Goal: Information Seeking & Learning: Learn about a topic

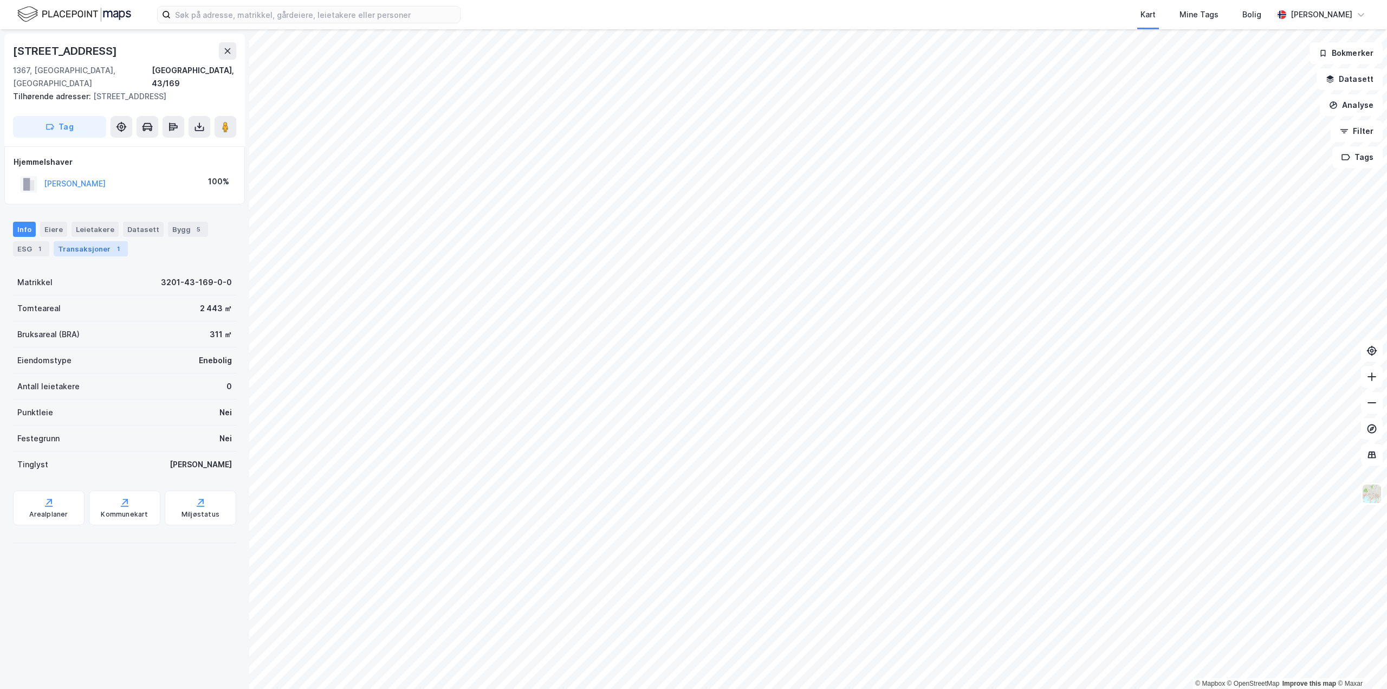
click at [63, 241] on div "Transaksjoner 1" at bounding box center [91, 248] width 74 height 15
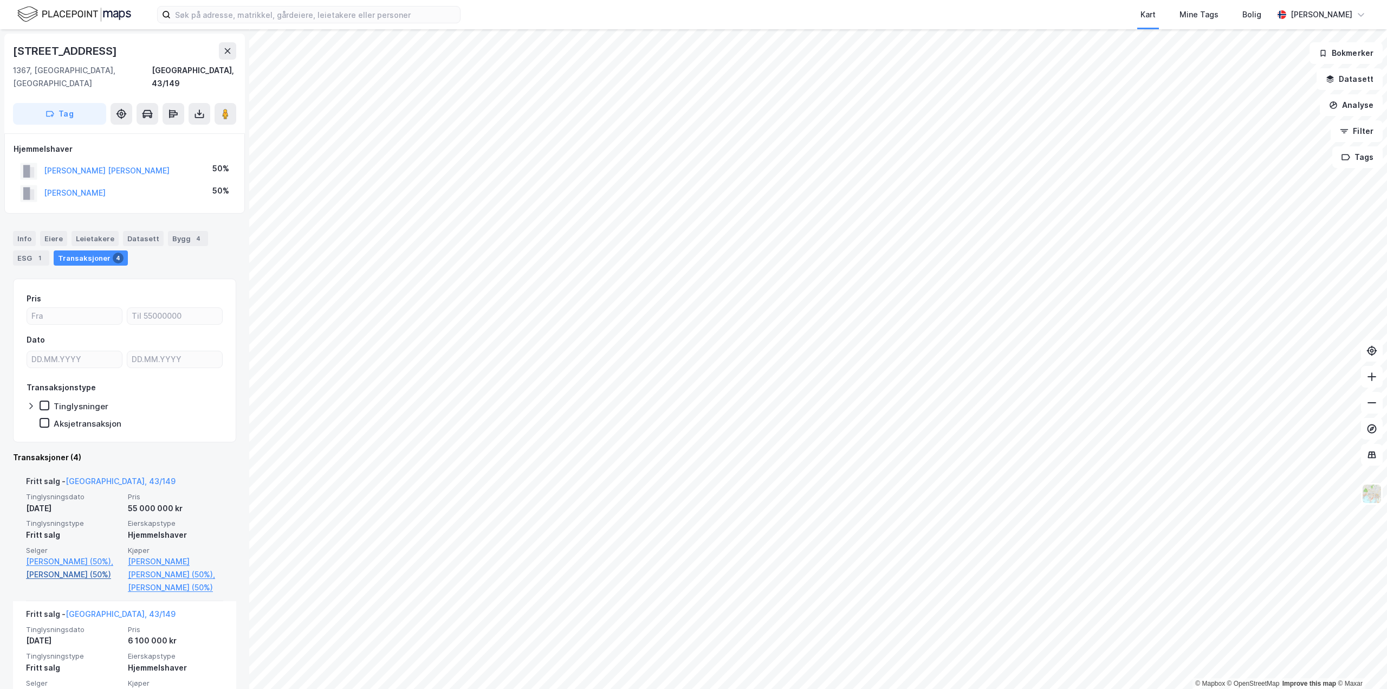
click at [54, 574] on link "Brunborg Nils Agnar (50%)" at bounding box center [73, 574] width 95 height 13
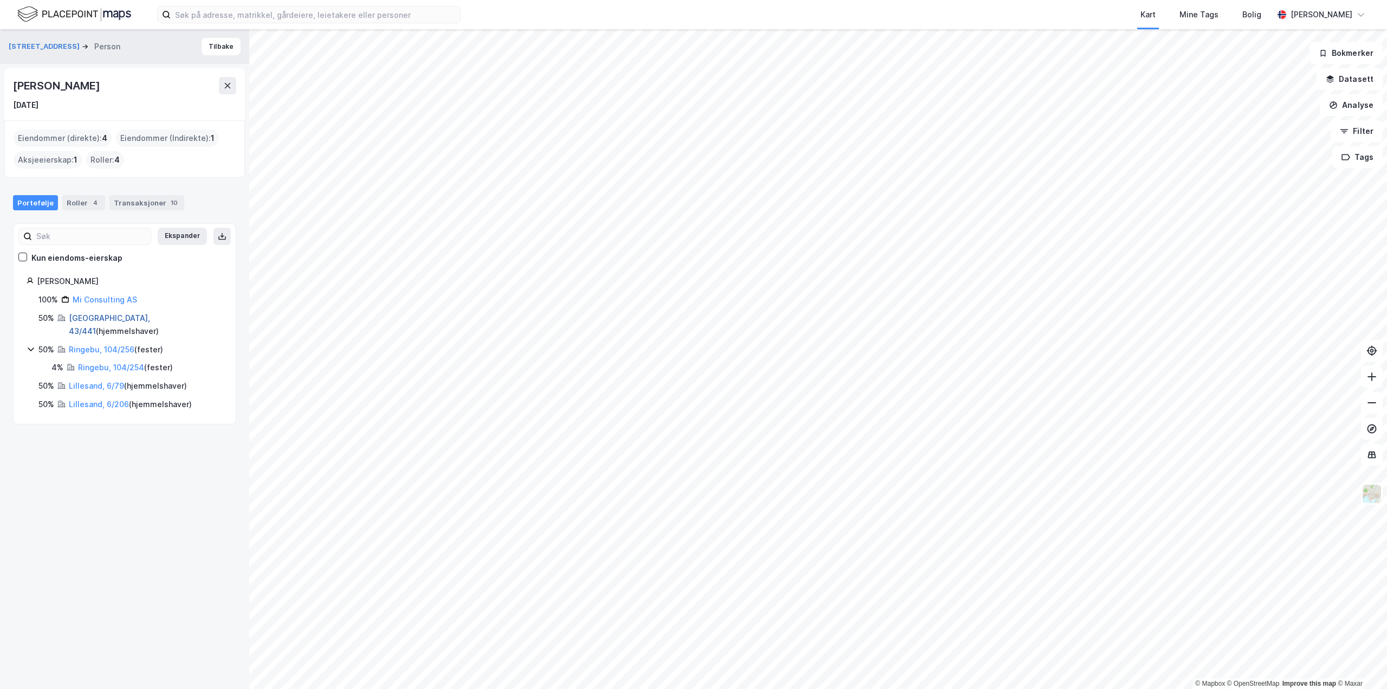
click at [93, 314] on link "Bærum, 43/441" at bounding box center [109, 324] width 81 height 22
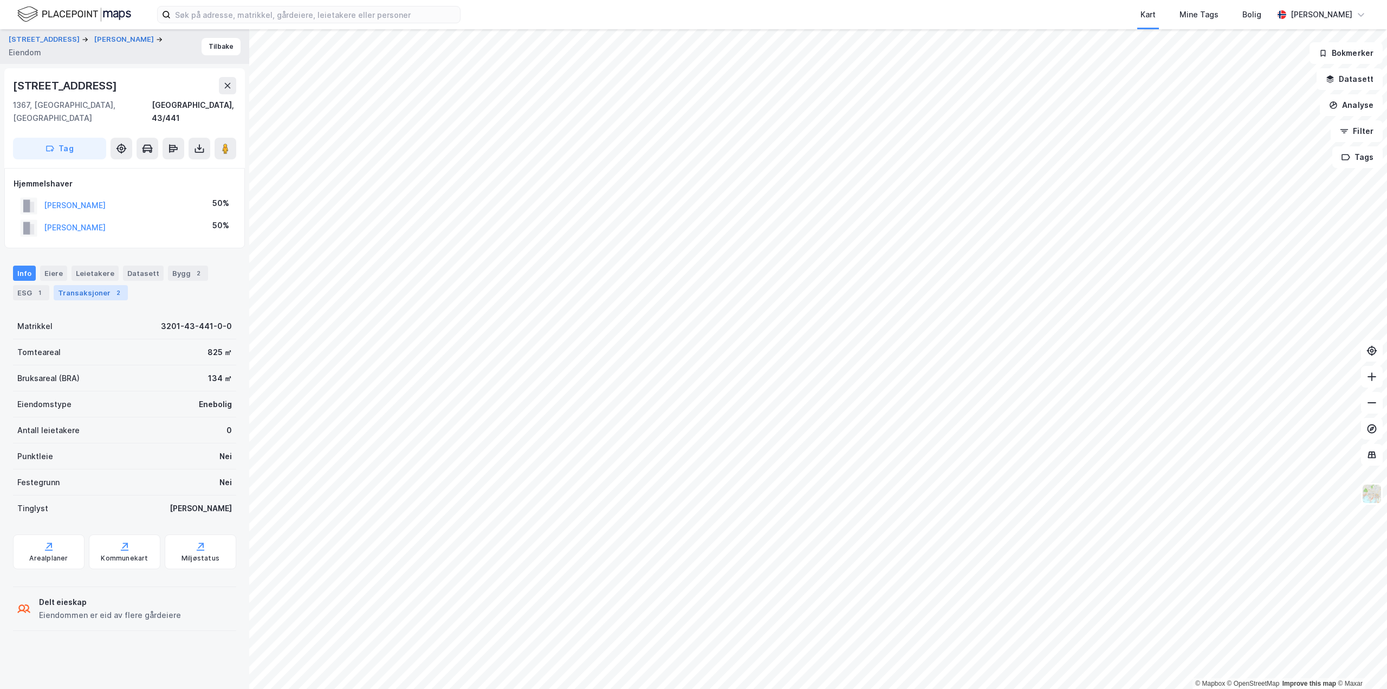
click at [82, 285] on div "Transaksjoner 2" at bounding box center [91, 292] width 74 height 15
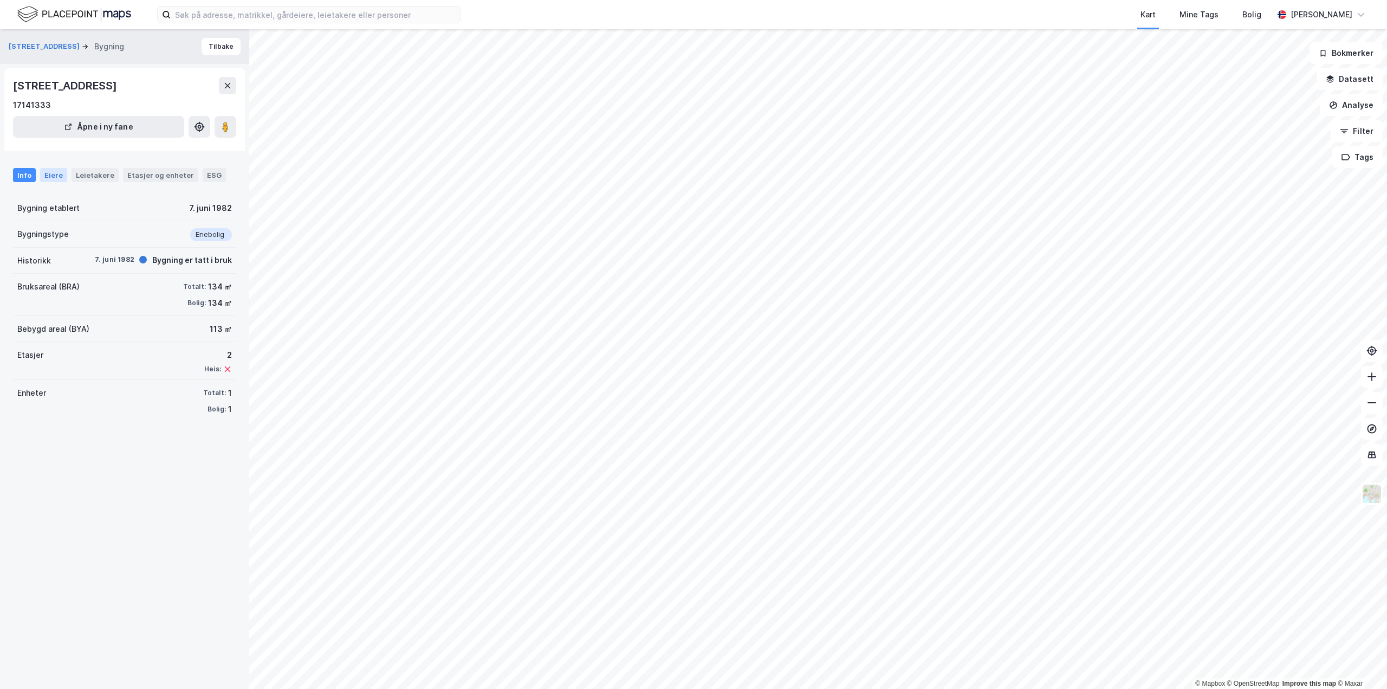
click at [56, 176] on div "Eiere" at bounding box center [53, 175] width 27 height 14
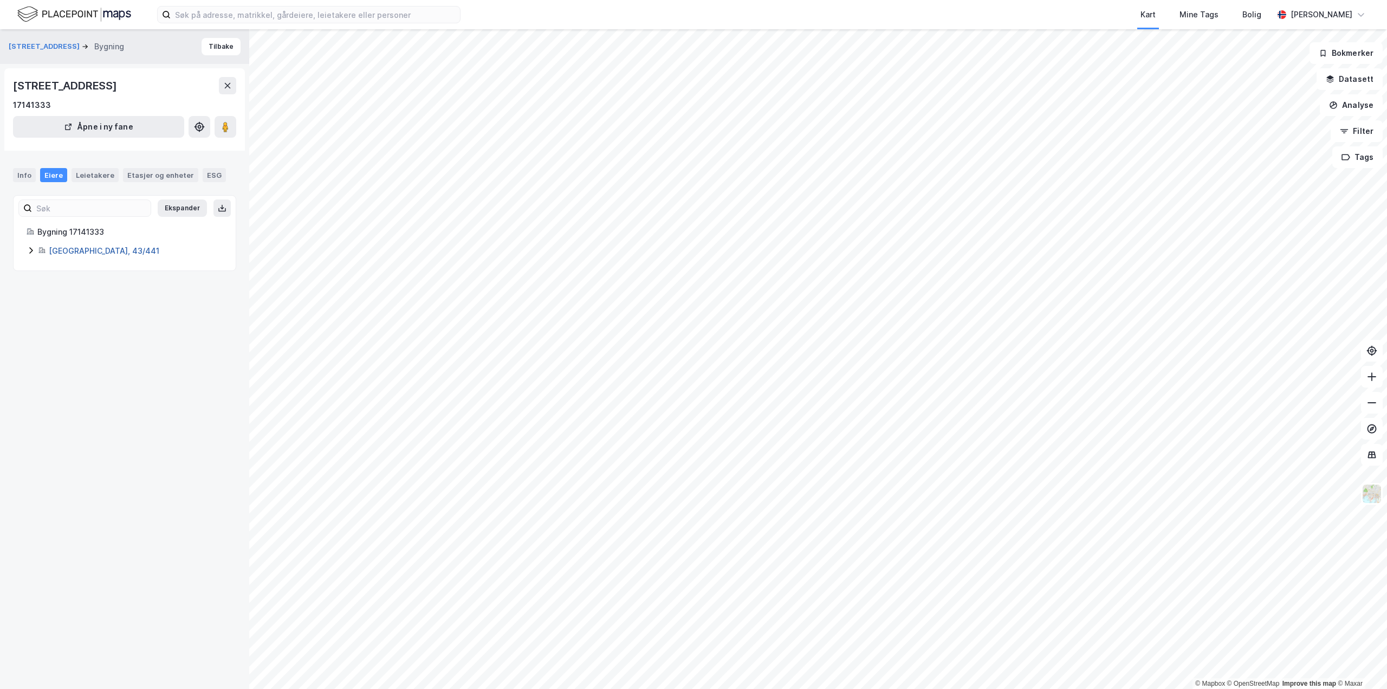
click at [70, 251] on link "Bærum, 43/441" at bounding box center [104, 250] width 111 height 9
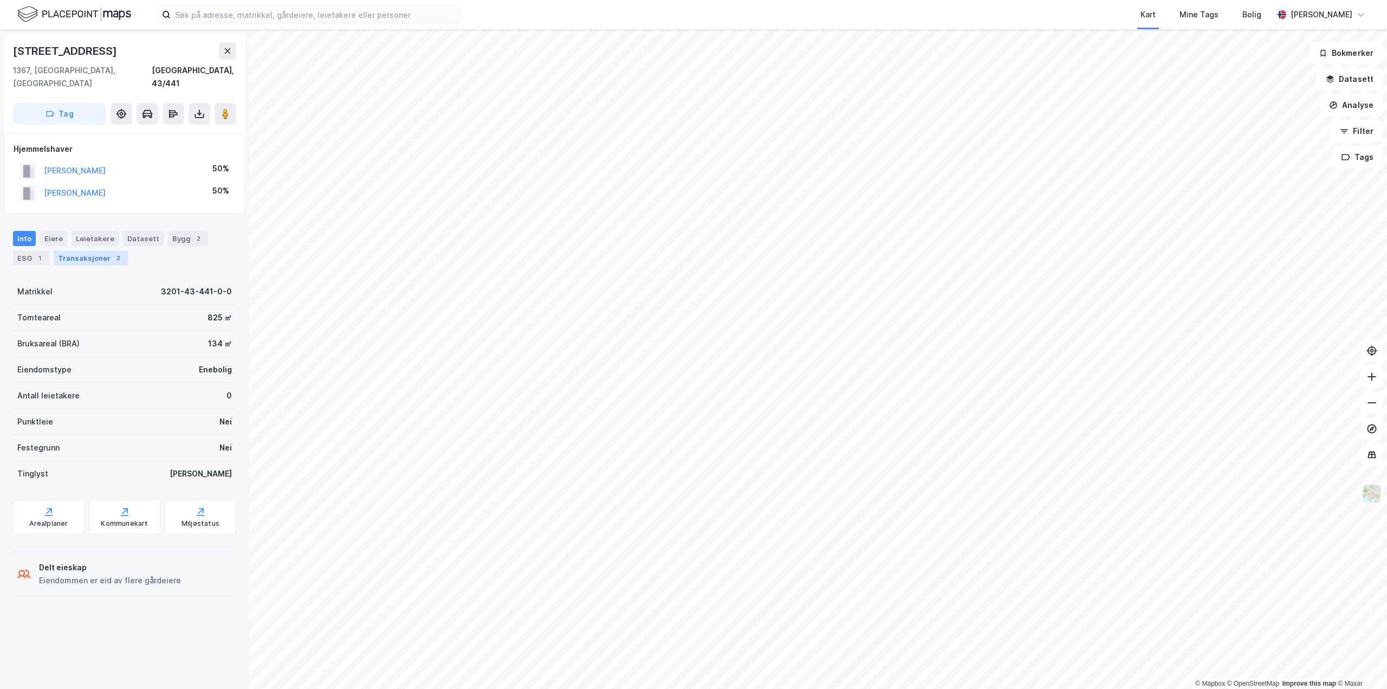
click at [98, 252] on div "Transaksjoner 2" at bounding box center [91, 257] width 74 height 15
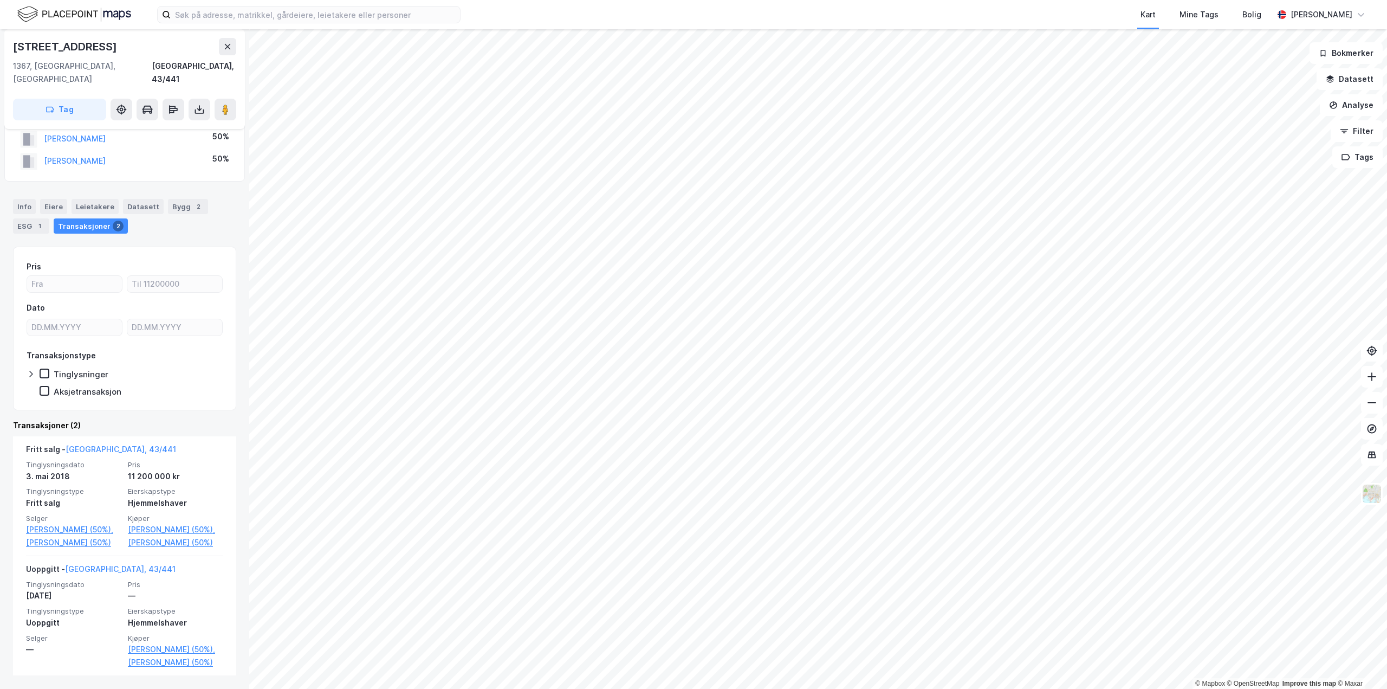
scroll to position [57, 0]
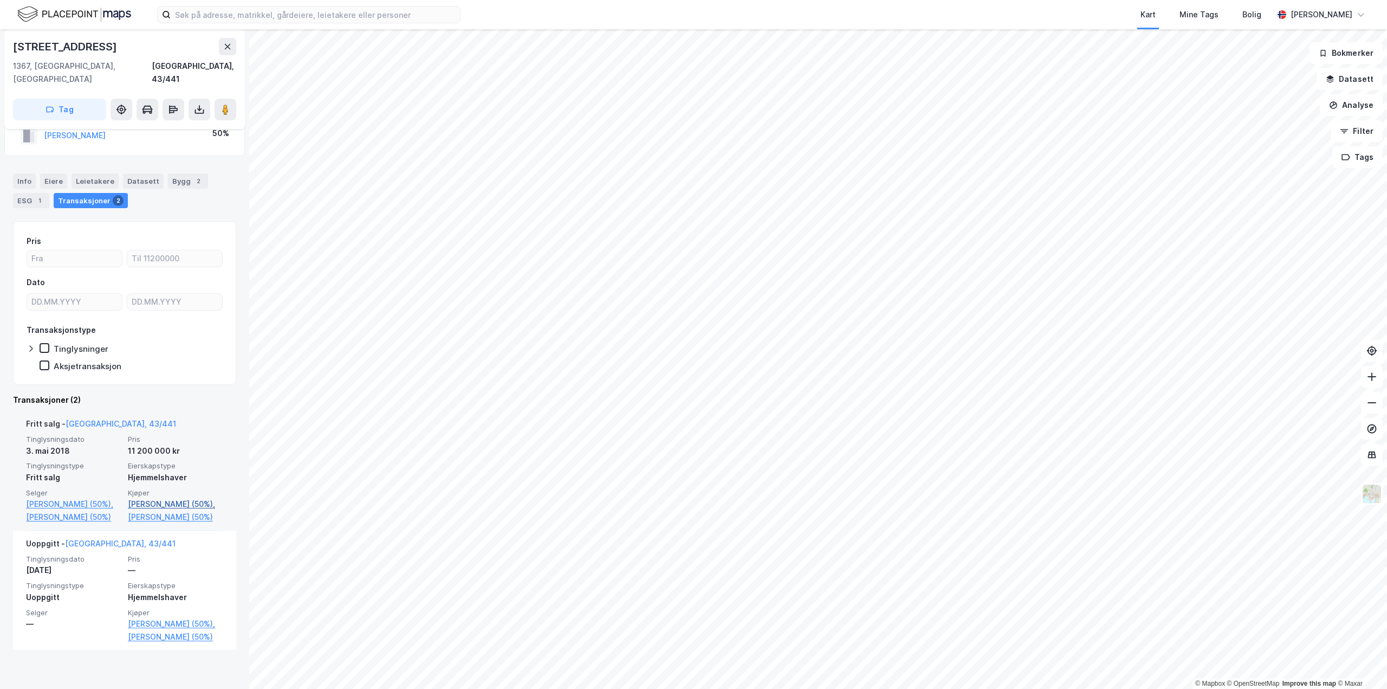
click at [155, 497] on link "Brunborg Nils Agnar (50%)," at bounding box center [175, 503] width 95 height 13
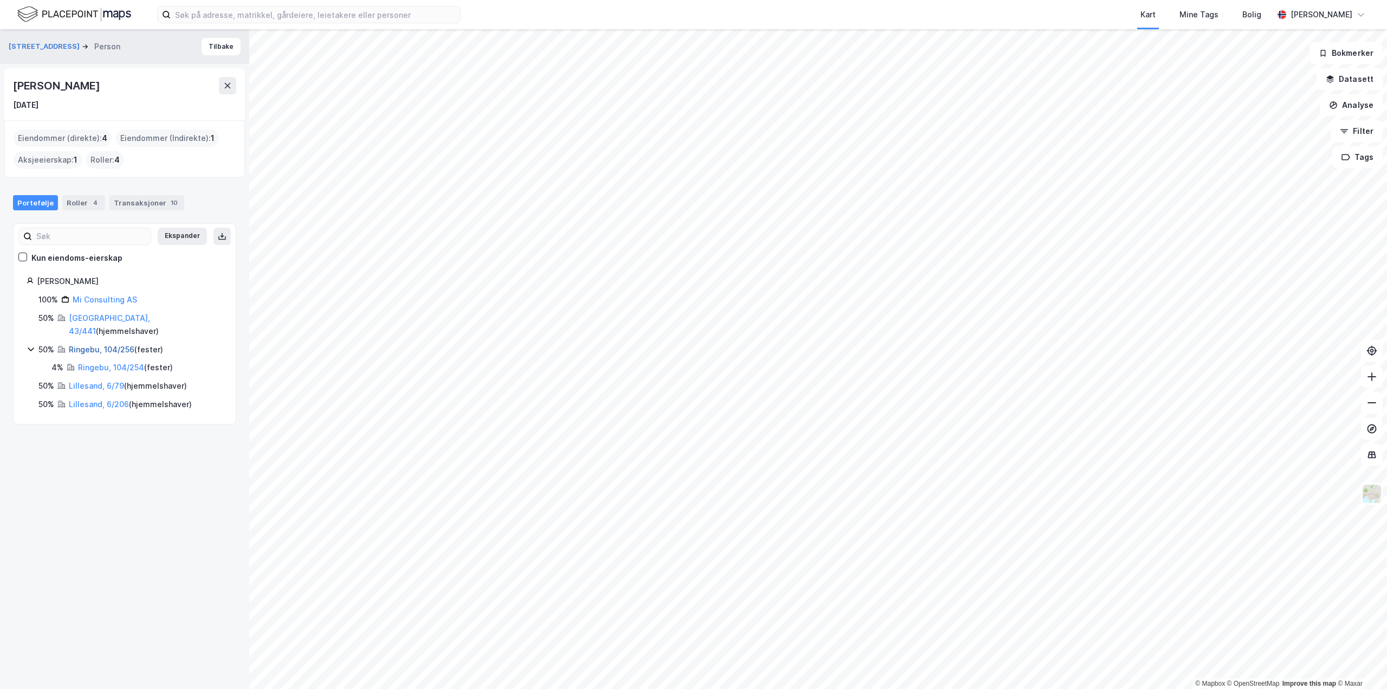
click at [92, 345] on link "Ringebu, 104/256" at bounding box center [102, 349] width 66 height 9
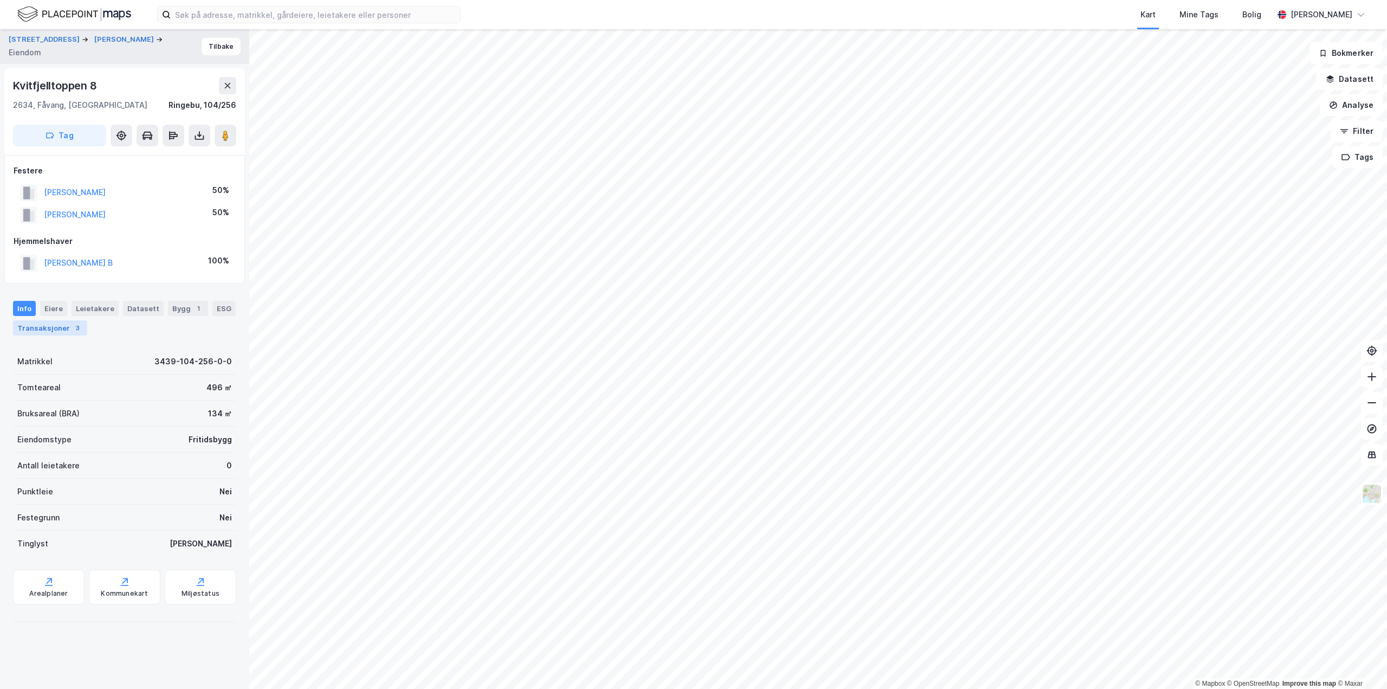
click at [37, 330] on div "Transaksjoner 3" at bounding box center [50, 327] width 74 height 15
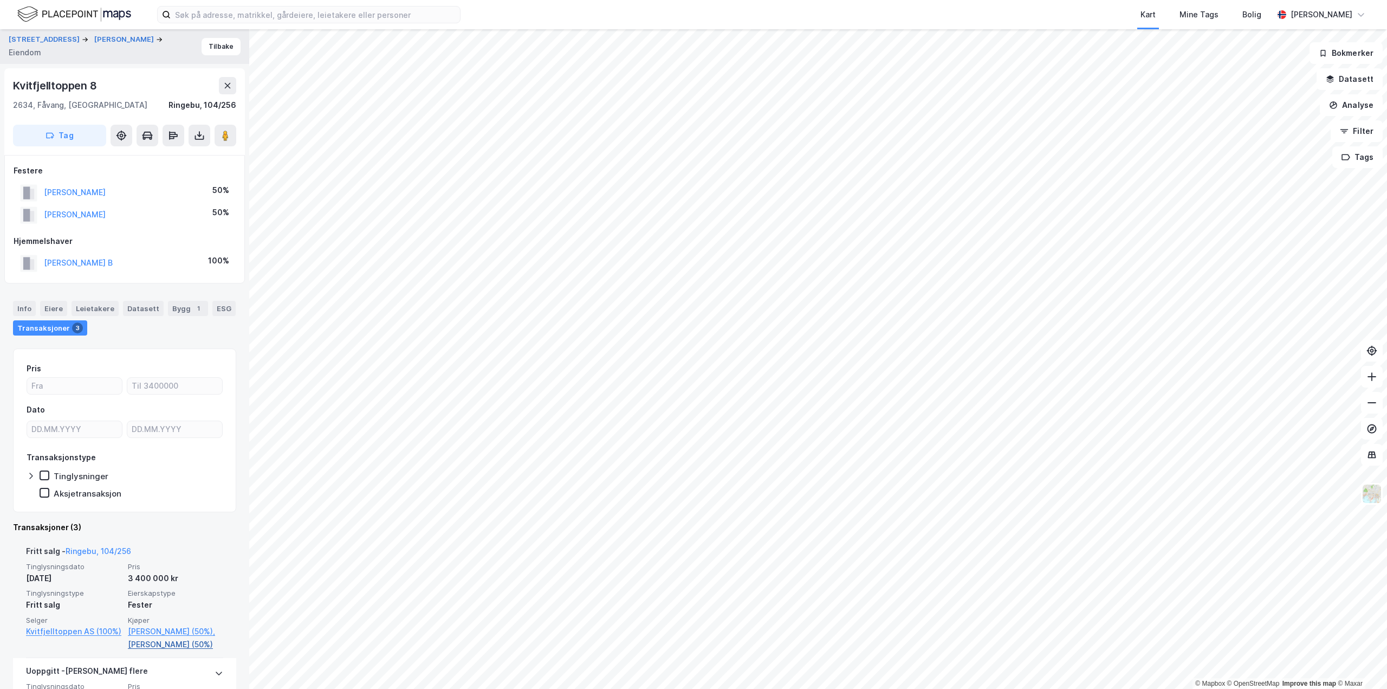
click at [147, 651] on link "Brunborg Nils Agnar (50%)" at bounding box center [175, 644] width 95 height 13
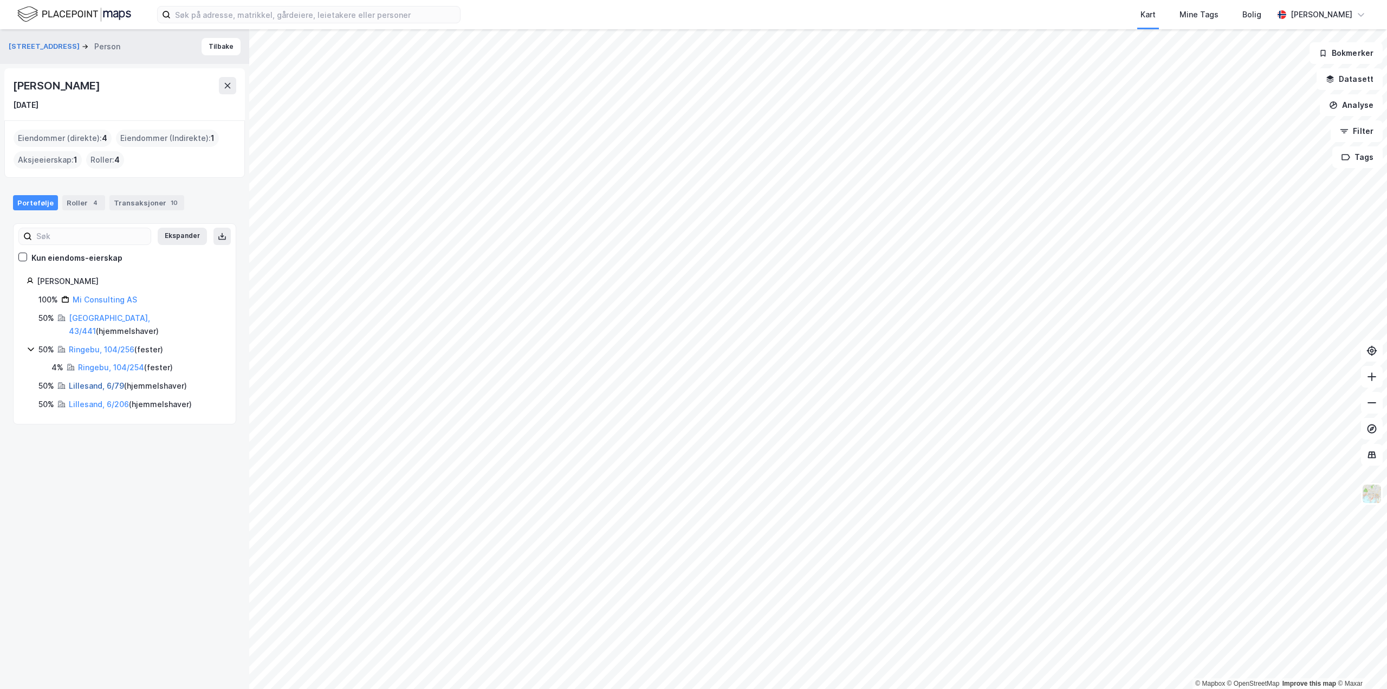
click at [98, 381] on link "Lillesand, 6/79" at bounding box center [96, 385] width 55 height 9
click at [83, 399] on link "Lillesand, 6/206" at bounding box center [99, 403] width 60 height 9
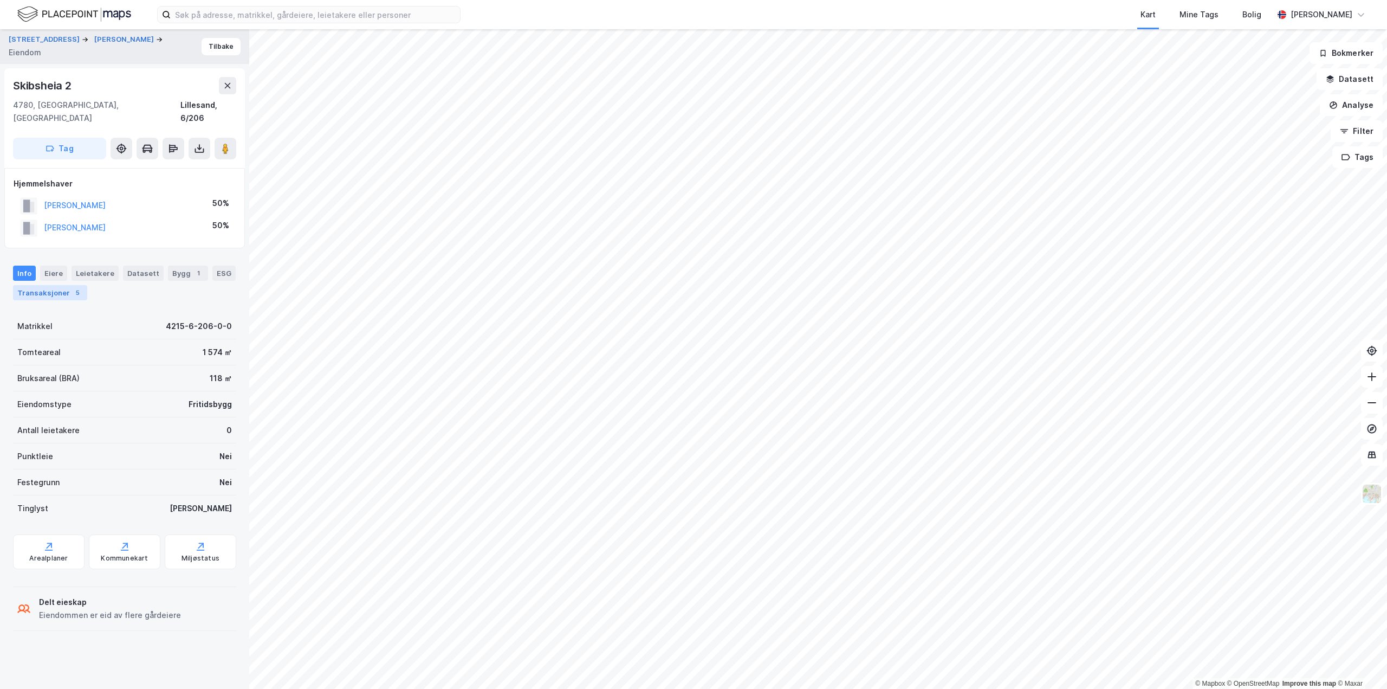
click at [66, 285] on div "Transaksjoner 5" at bounding box center [50, 292] width 74 height 15
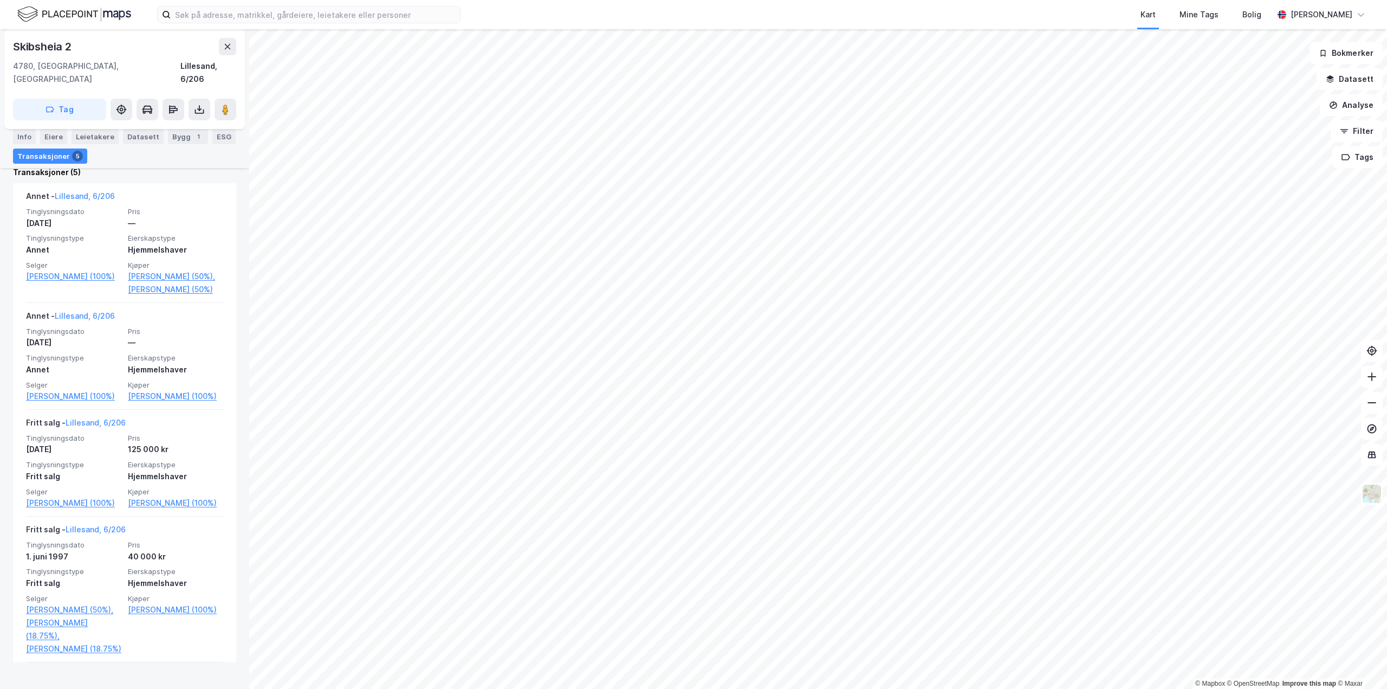
scroll to position [325, 0]
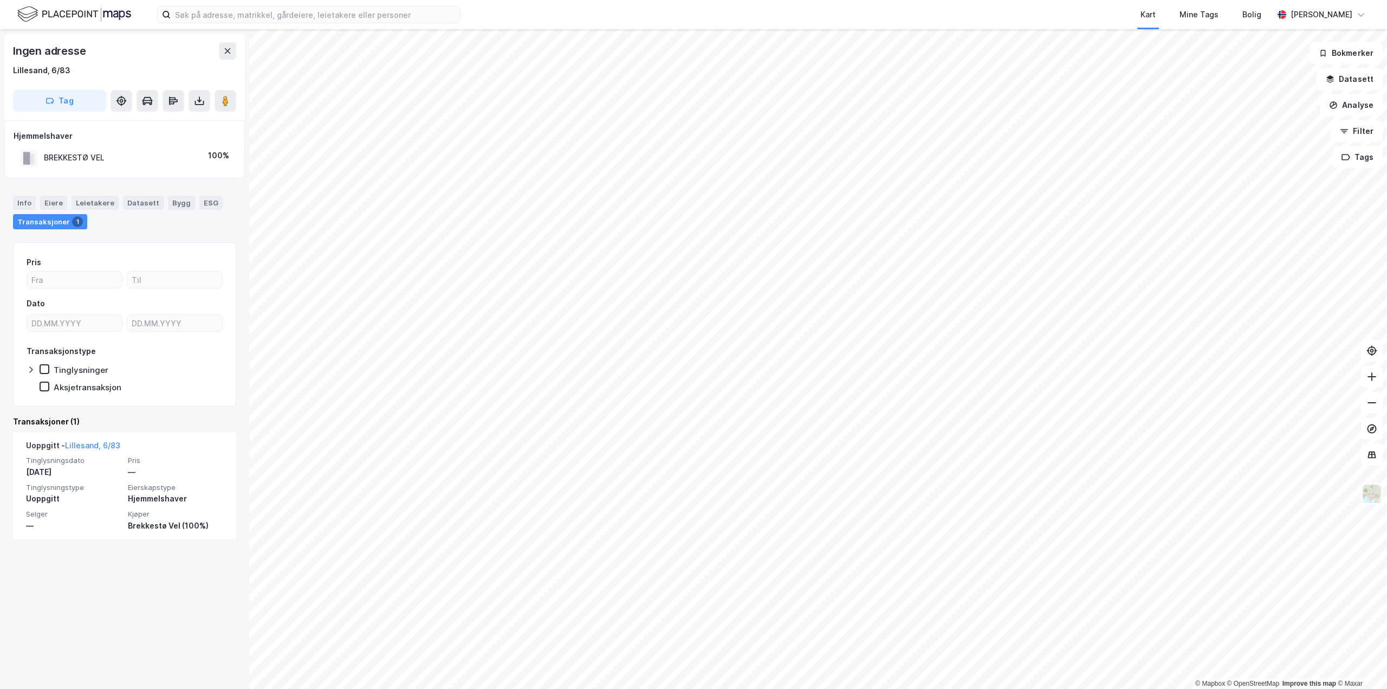
click at [1087, 0] on html "Kart Mine Tags Bolig Aleksander Moholdt © Mapbox © OpenStreetMap Improve this m…" at bounding box center [693, 344] width 1387 height 689
click at [696, 0] on html "Kart Mine Tags Bolig Aleksander Moholdt © Mapbox © OpenStreetMap Improve this m…" at bounding box center [693, 344] width 1387 height 689
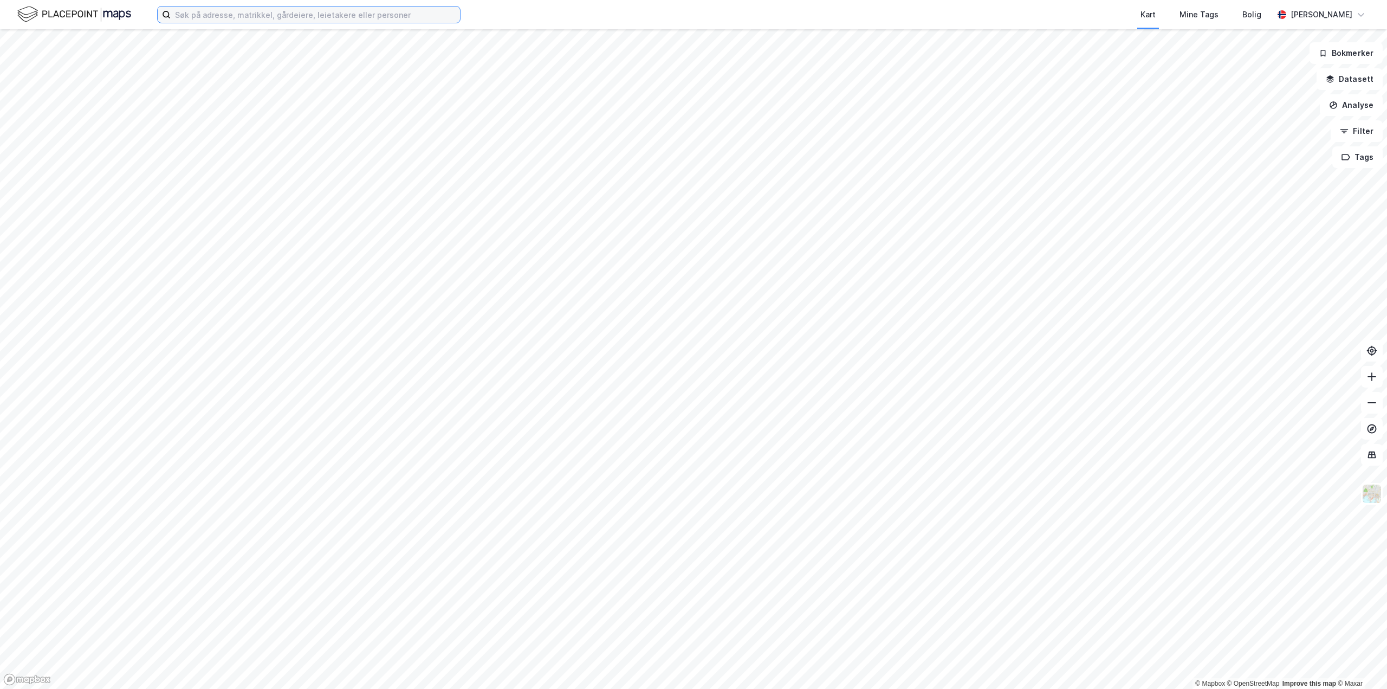
click at [210, 13] on input at bounding box center [315, 15] width 289 height 16
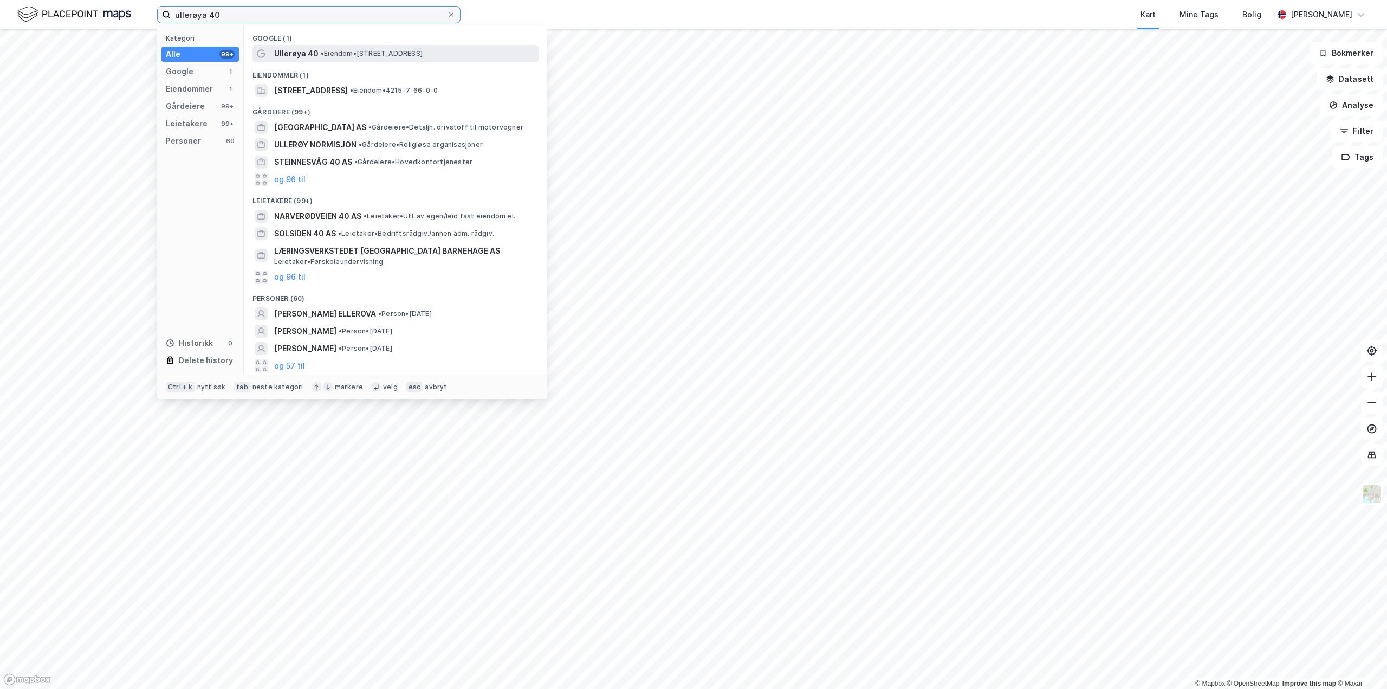
type input "ullerøya 40"
click at [324, 56] on span "•" at bounding box center [322, 53] width 3 height 8
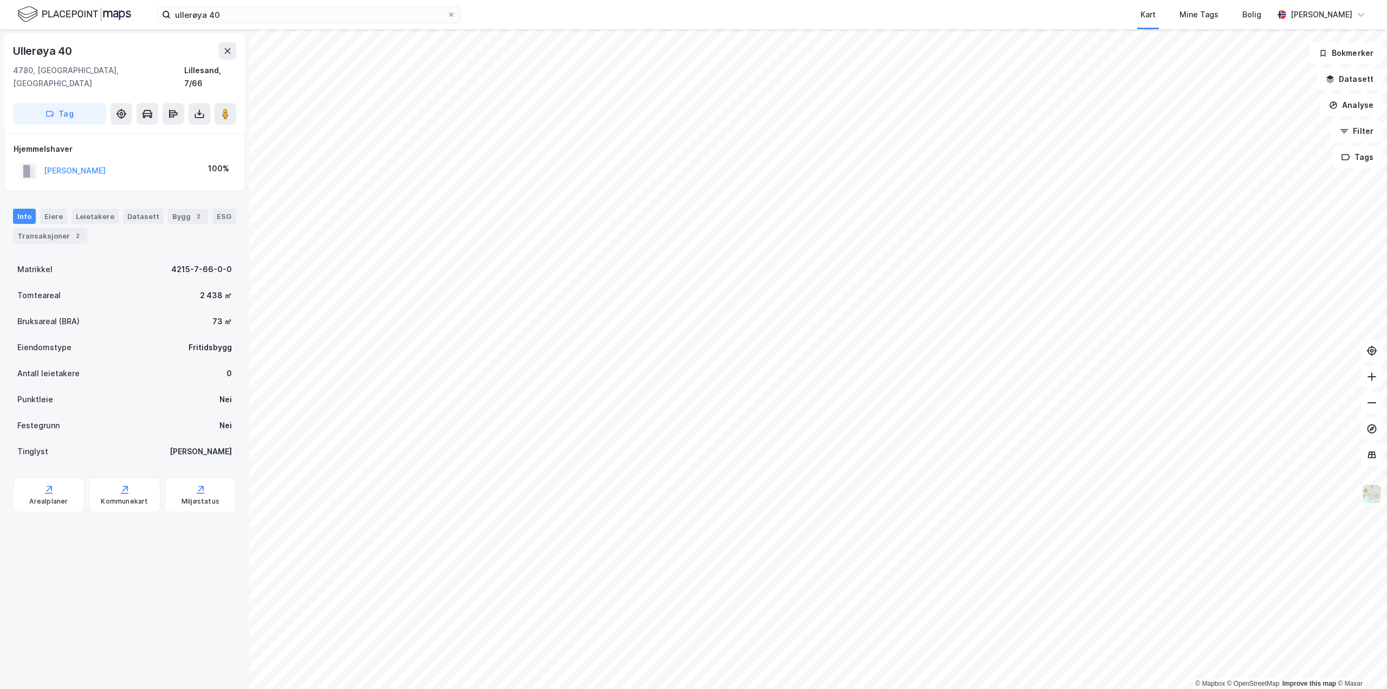
click at [87, 164] on div "[PERSON_NAME]" at bounding box center [75, 170] width 62 height 13
click at [0, 0] on button "[PERSON_NAME]" at bounding box center [0, 0] width 0 height 0
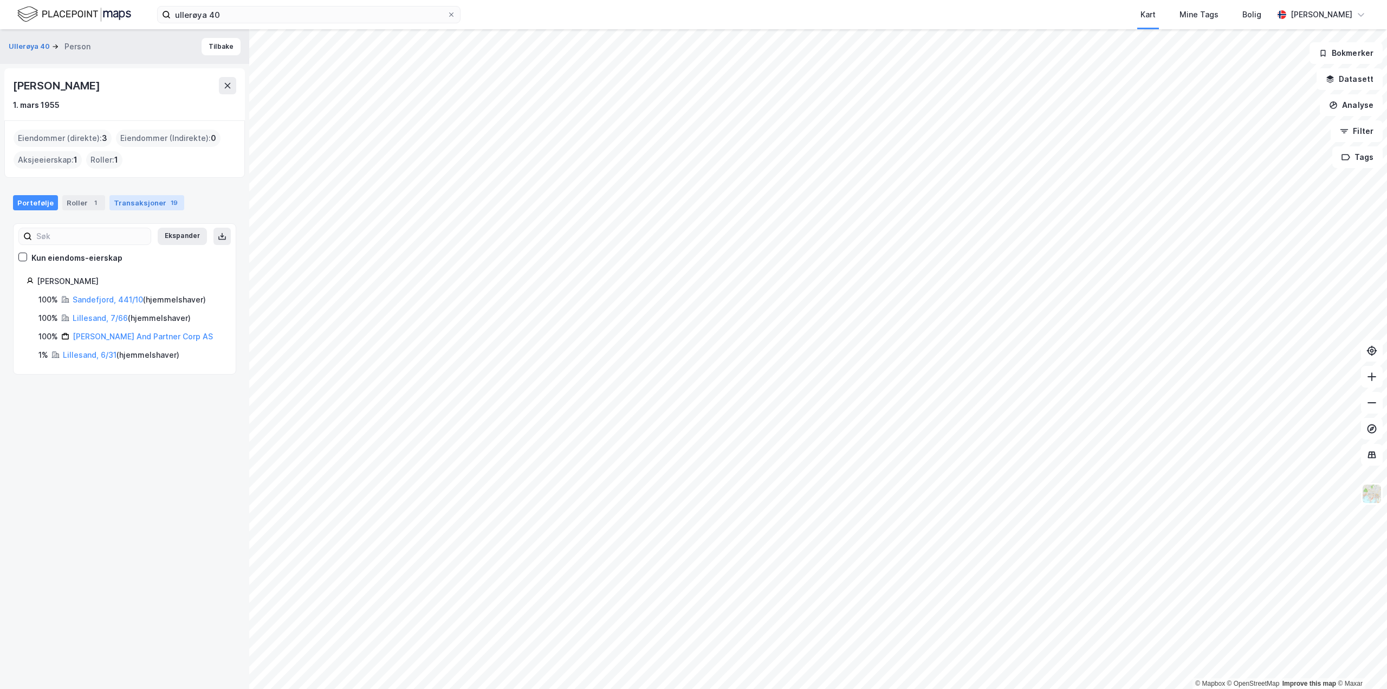
click at [131, 203] on div "Transaksjoner 19" at bounding box center [146, 202] width 75 height 15
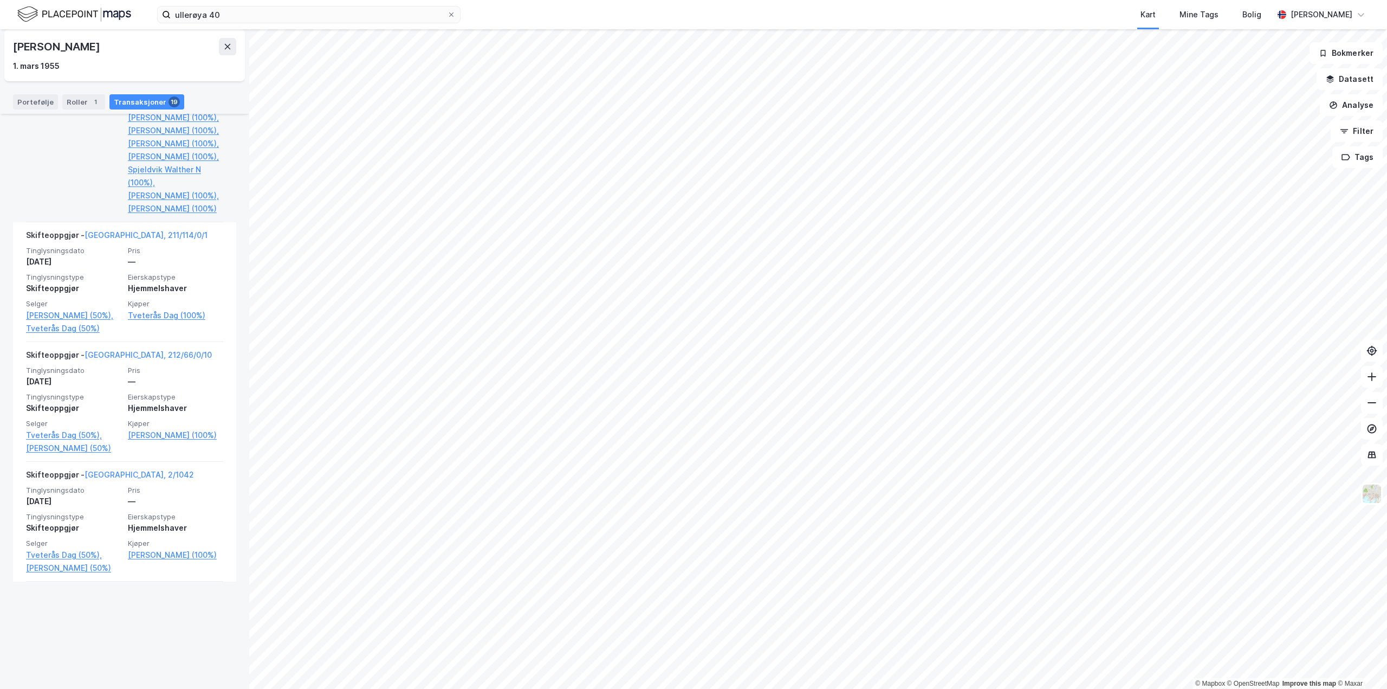
scroll to position [1625, 0]
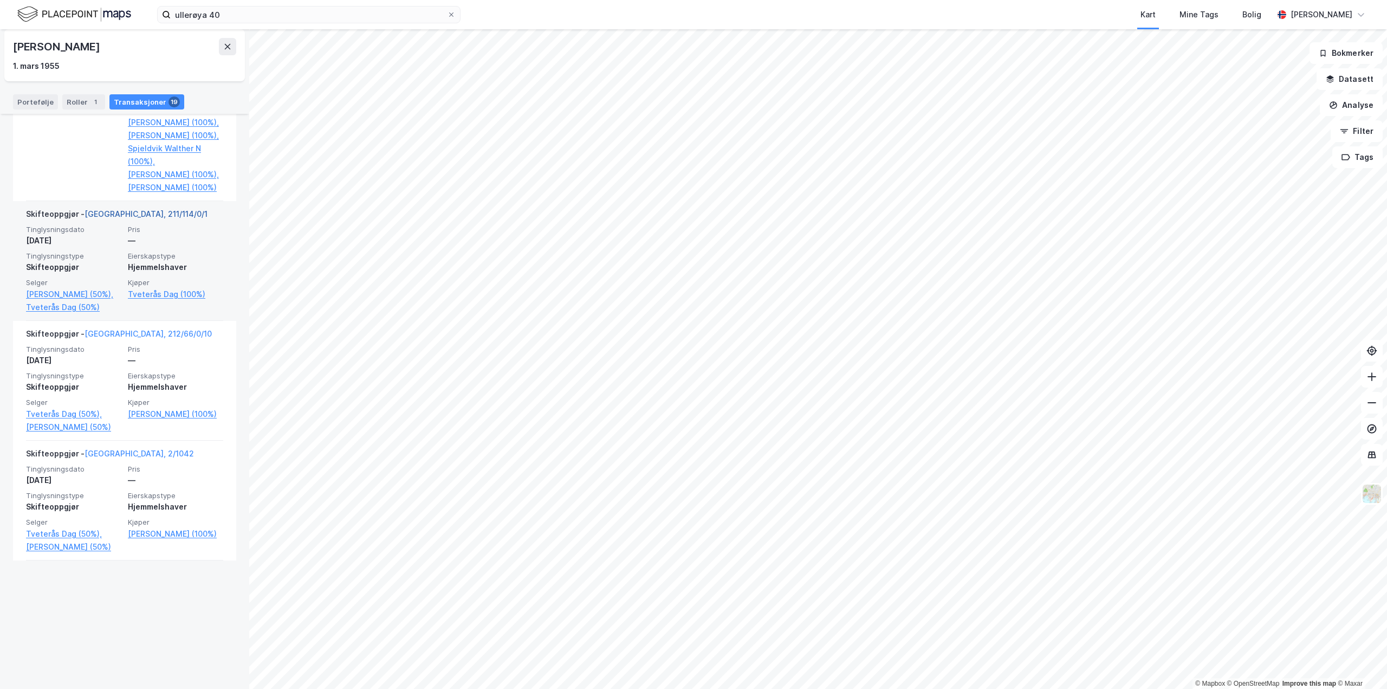
click at [119, 218] on link "[GEOGRAPHIC_DATA], 211/114/0/1" at bounding box center [146, 213] width 123 height 9
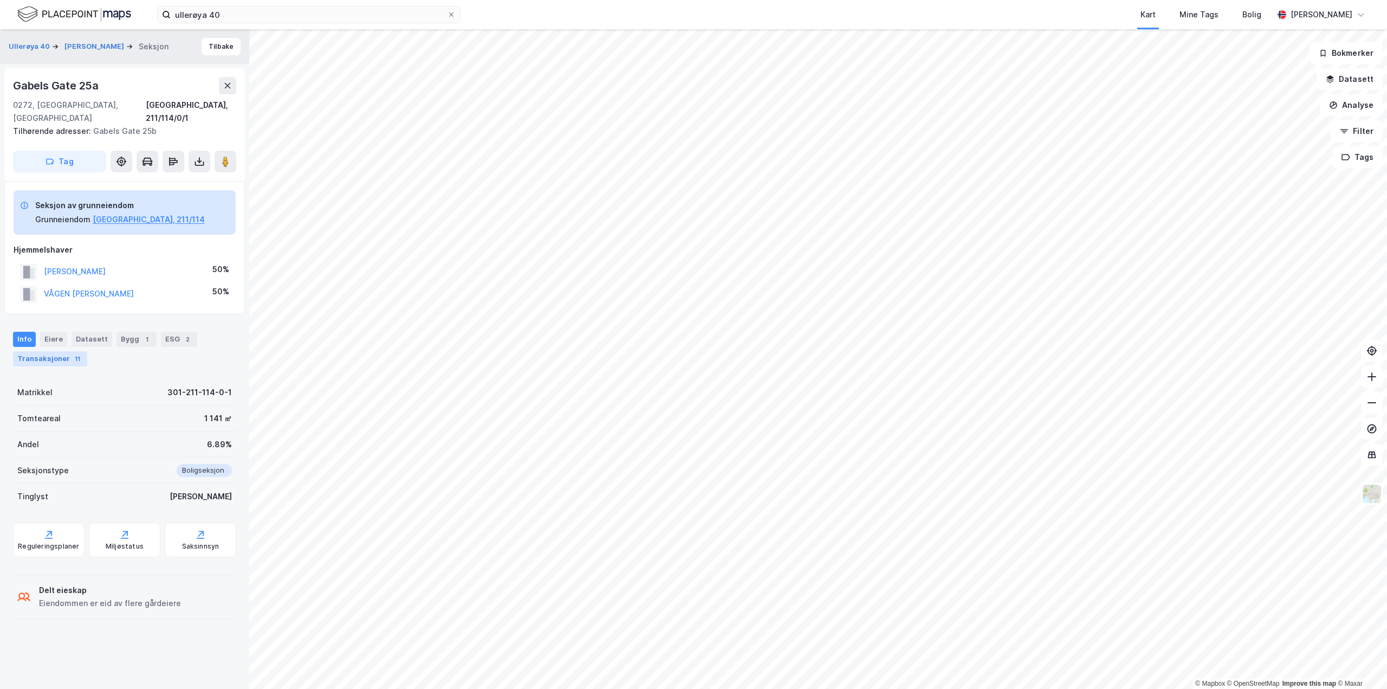
click at [31, 351] on div "Transaksjoner 11" at bounding box center [50, 358] width 74 height 15
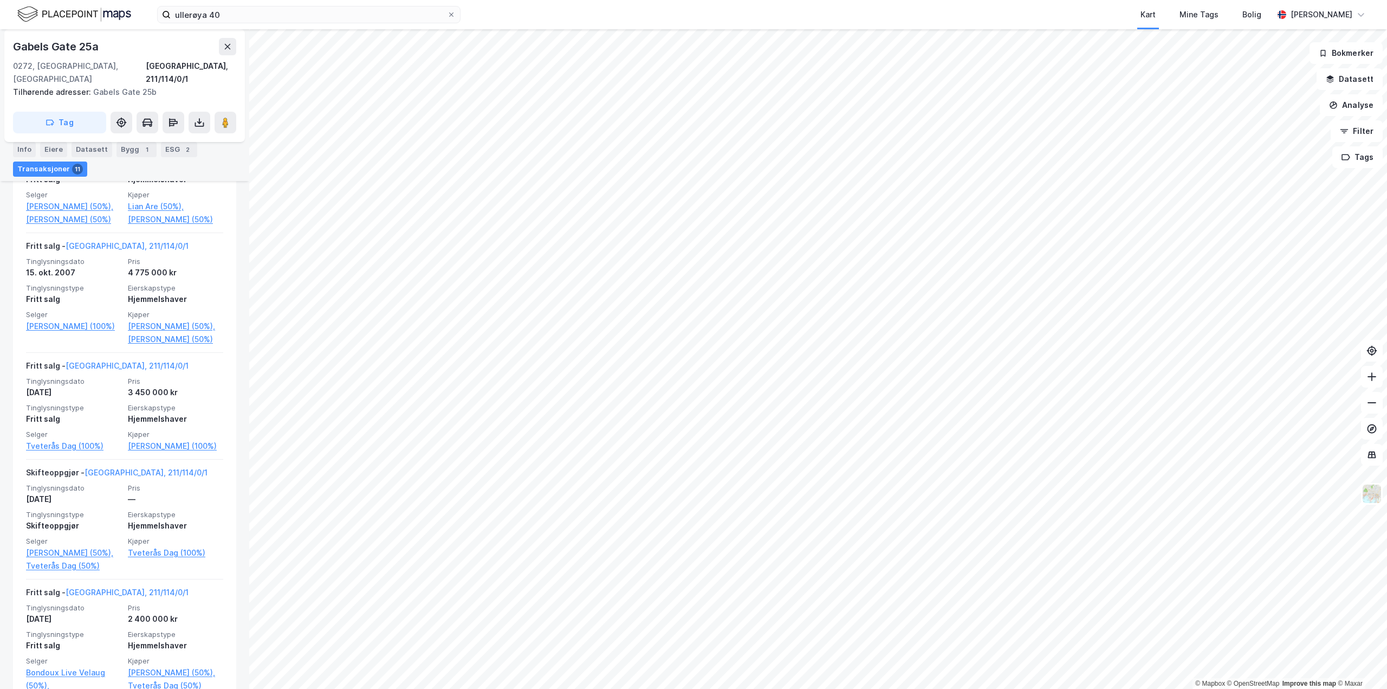
scroll to position [921, 0]
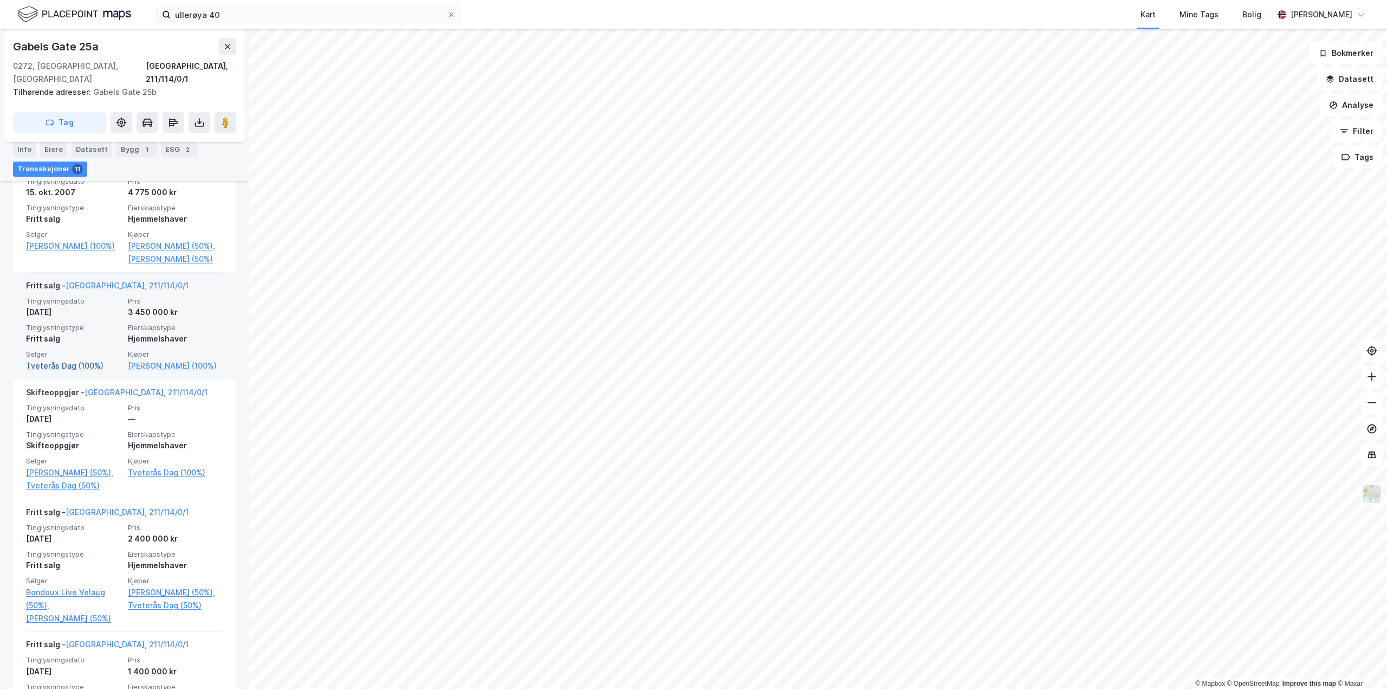
click at [52, 372] on link "Tveterås Dag (100%)" at bounding box center [73, 365] width 95 height 13
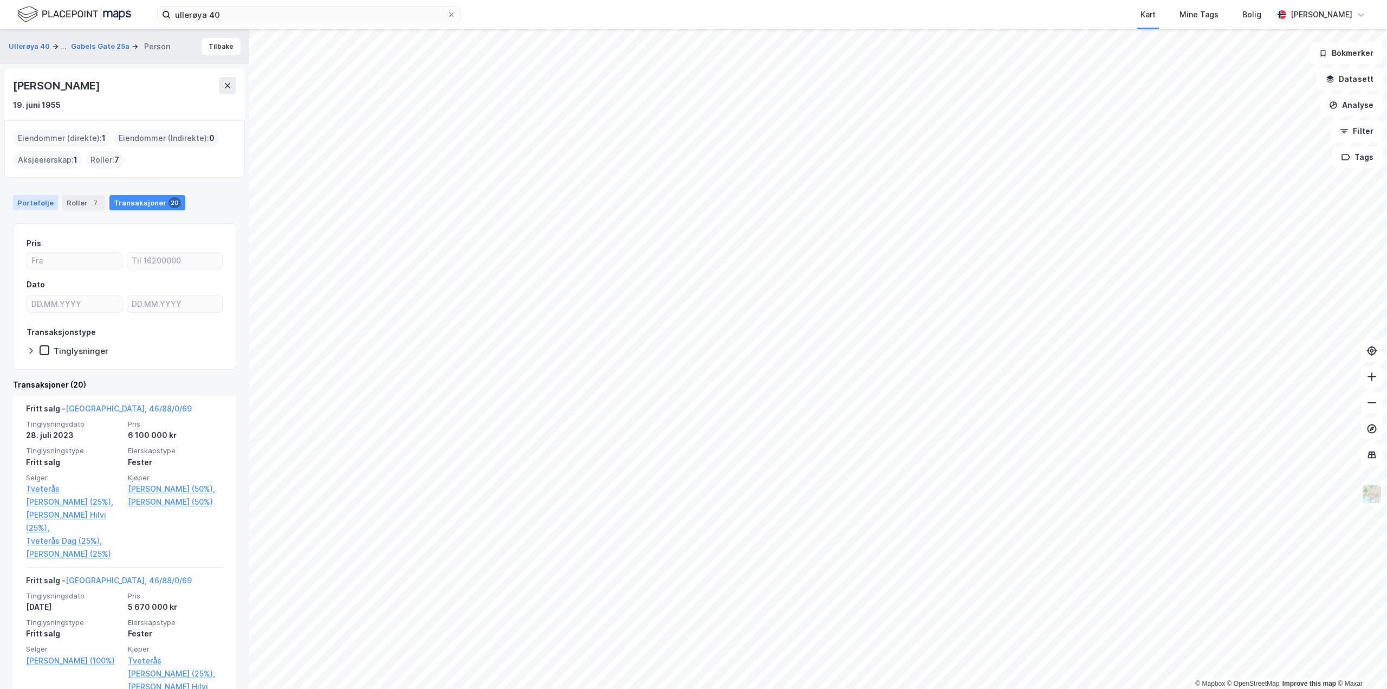
click at [25, 204] on div "Portefølje" at bounding box center [35, 202] width 45 height 15
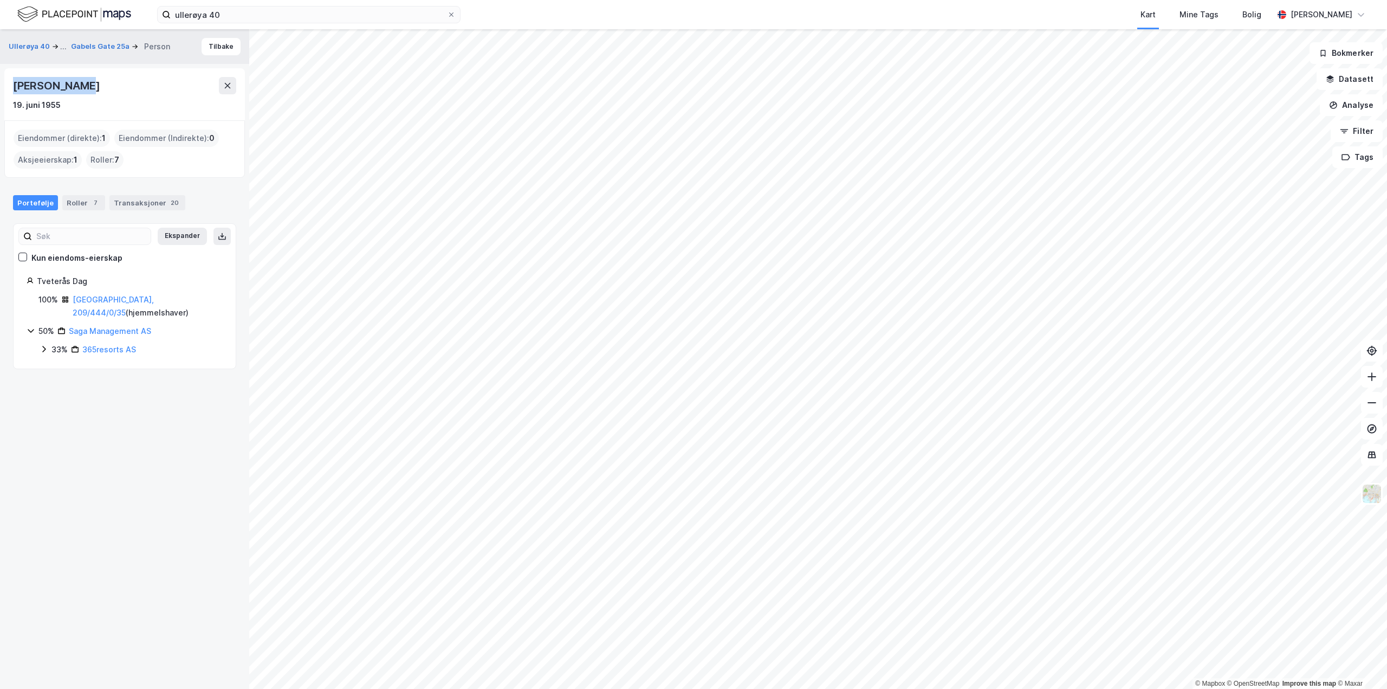
drag, startPoint x: 13, startPoint y: 86, endPoint x: 125, endPoint y: 86, distance: 112.1
click at [125, 86] on div "[PERSON_NAME]" at bounding box center [124, 85] width 223 height 17
copy div "[PERSON_NAME]"
click at [159, 208] on div "Transaksjoner 20" at bounding box center [147, 202] width 76 height 15
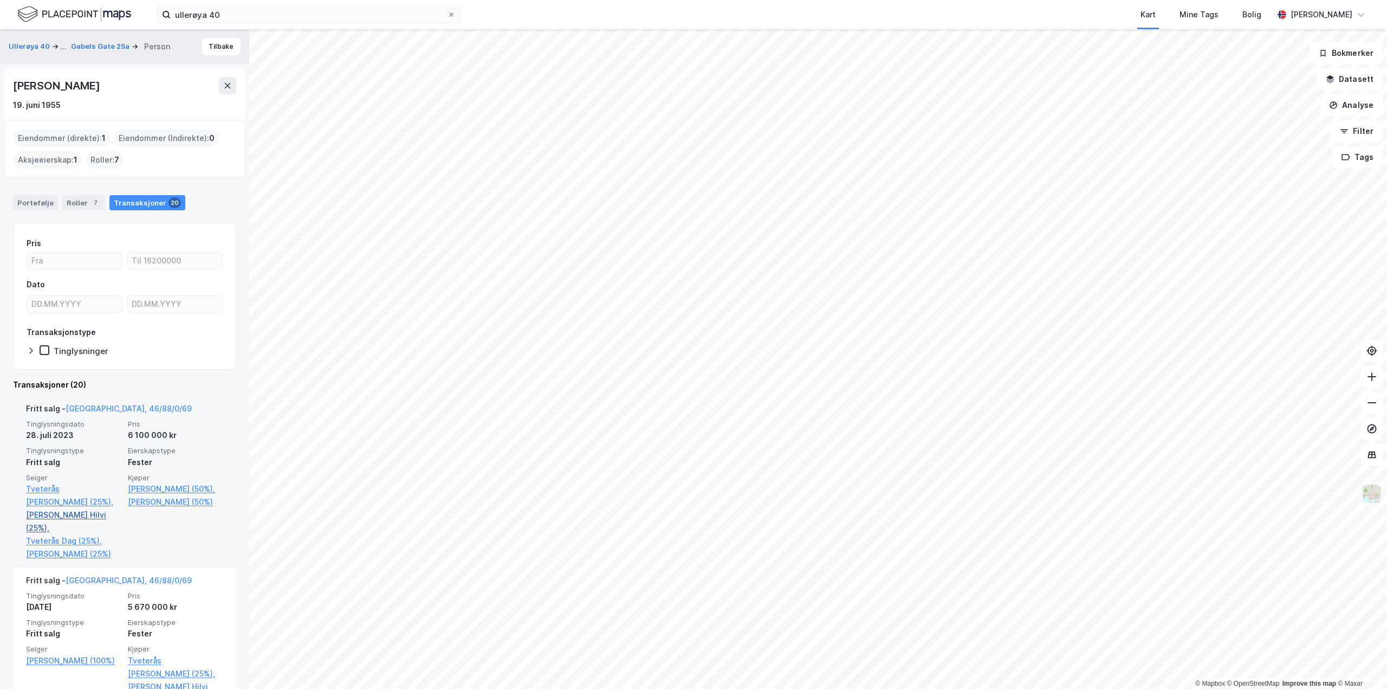
click at [77, 515] on link "[PERSON_NAME] Hilvi (25%)," at bounding box center [73, 521] width 95 height 26
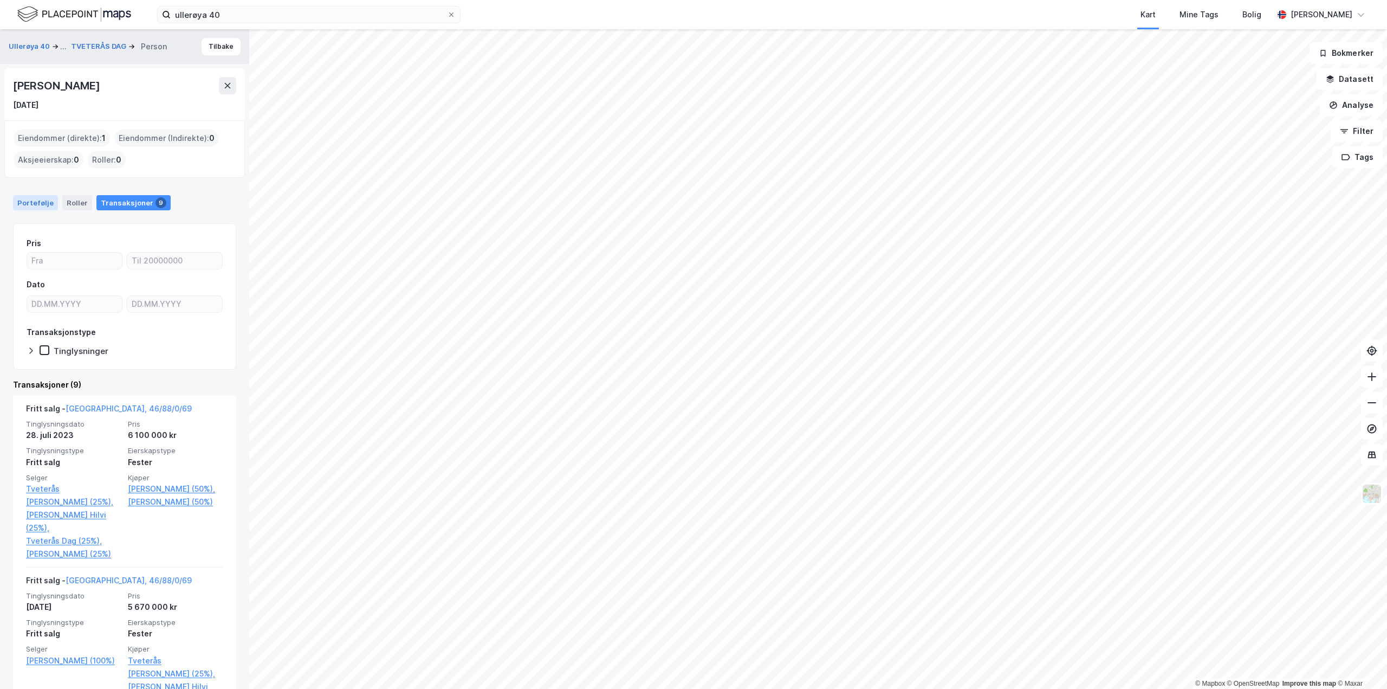
click at [31, 199] on div "Portefølje" at bounding box center [35, 202] width 45 height 15
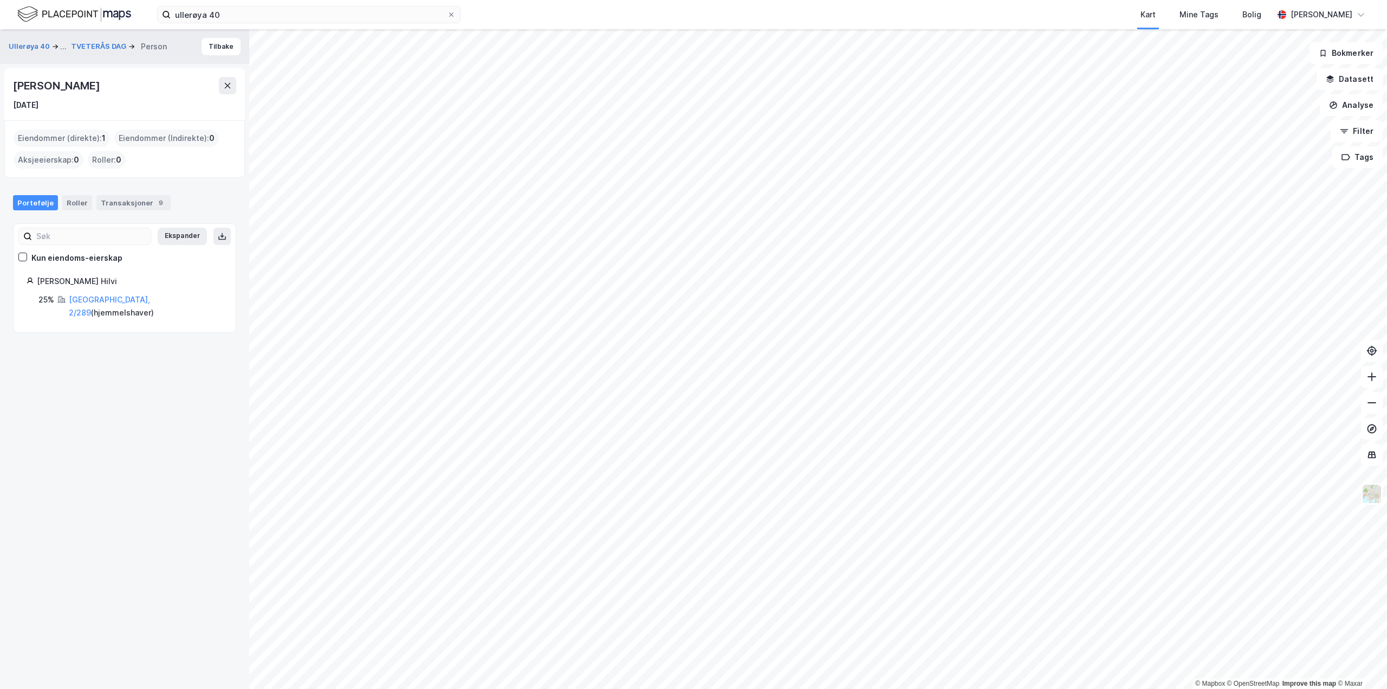
click at [125, 213] on div "Portefølje Roller Transaksjoner 9" at bounding box center [124, 198] width 249 height 33
click at [132, 197] on div "Transaksjoner 9" at bounding box center [133, 202] width 74 height 15
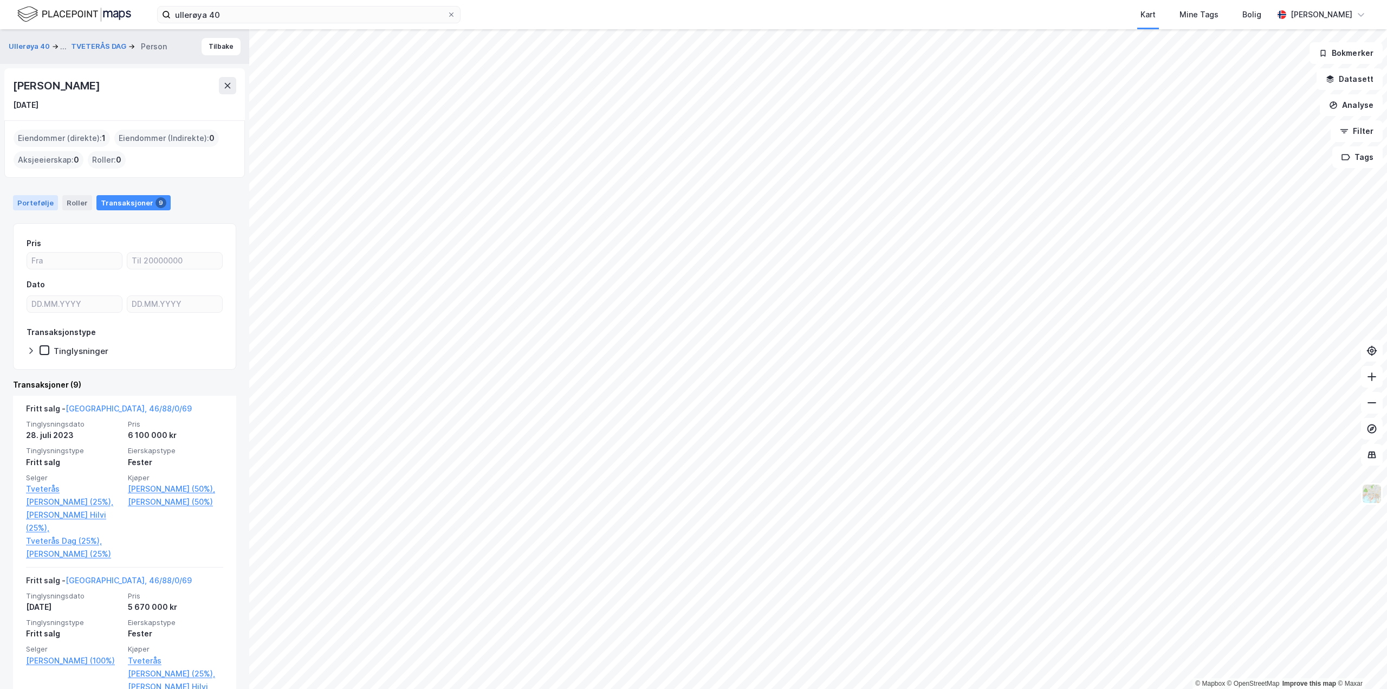
click at [25, 203] on div "Portefølje" at bounding box center [35, 202] width 45 height 15
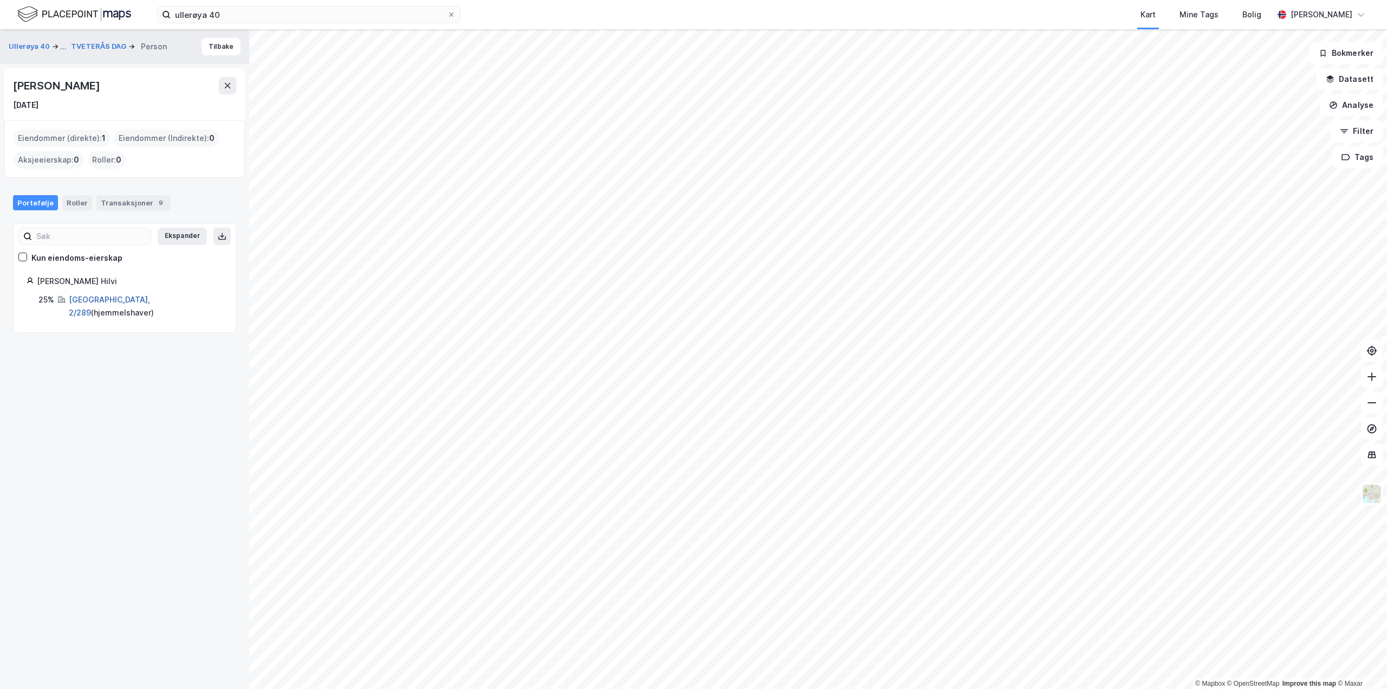
click at [95, 302] on link "[GEOGRAPHIC_DATA], 2/289" at bounding box center [109, 306] width 81 height 22
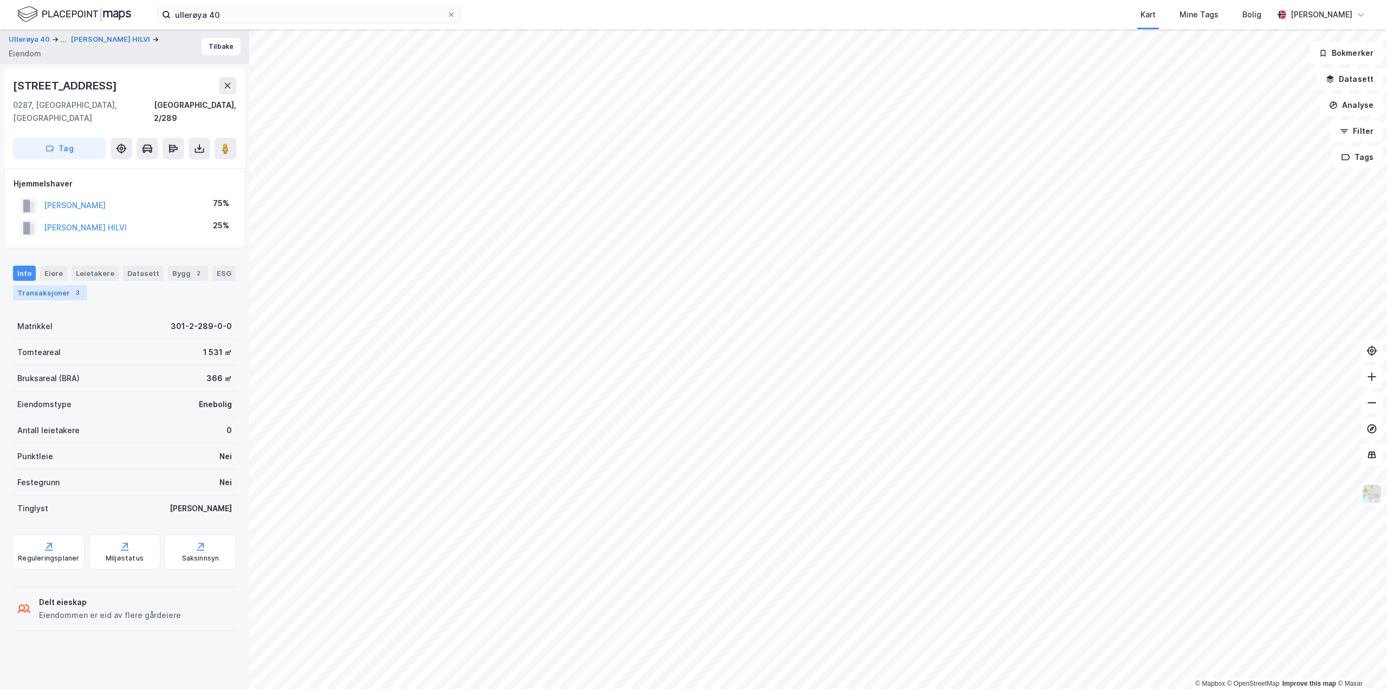
click at [47, 285] on div "Transaksjoner 3" at bounding box center [50, 292] width 74 height 15
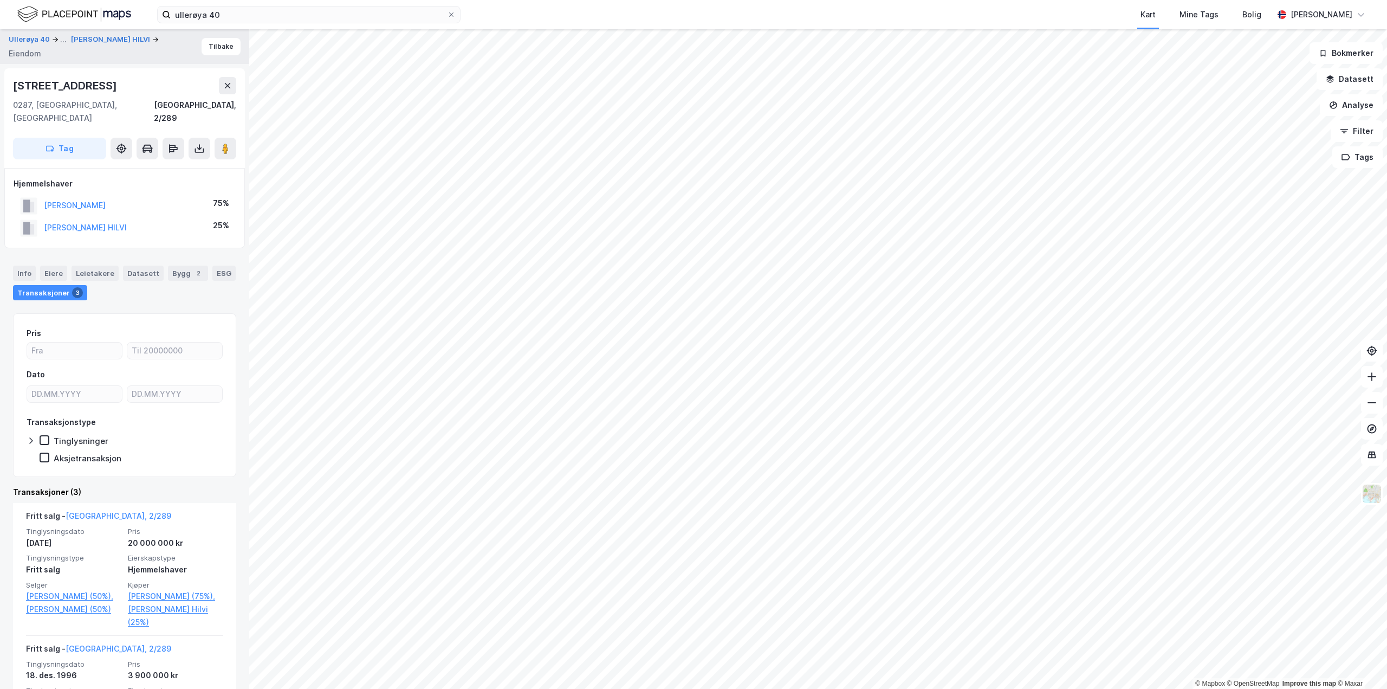
scroll to position [108, 0]
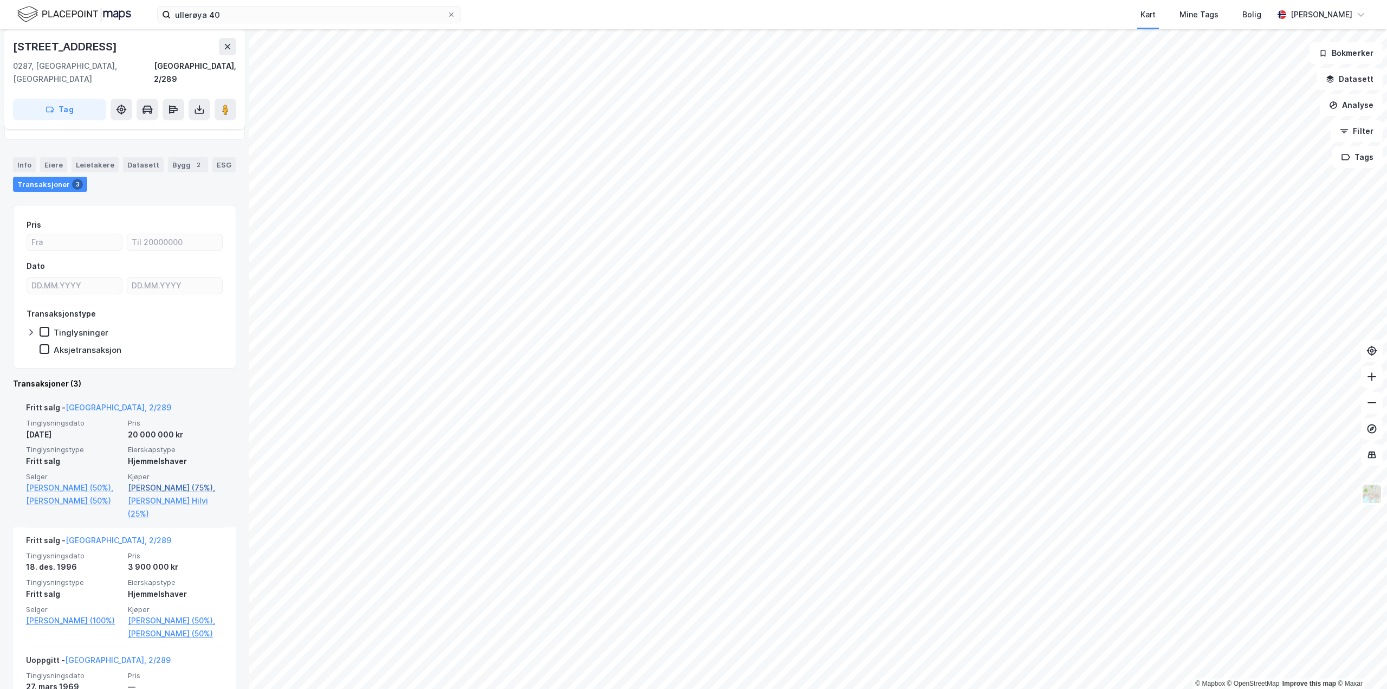
click at [147, 481] on link "[PERSON_NAME] (75%)," at bounding box center [175, 487] width 95 height 13
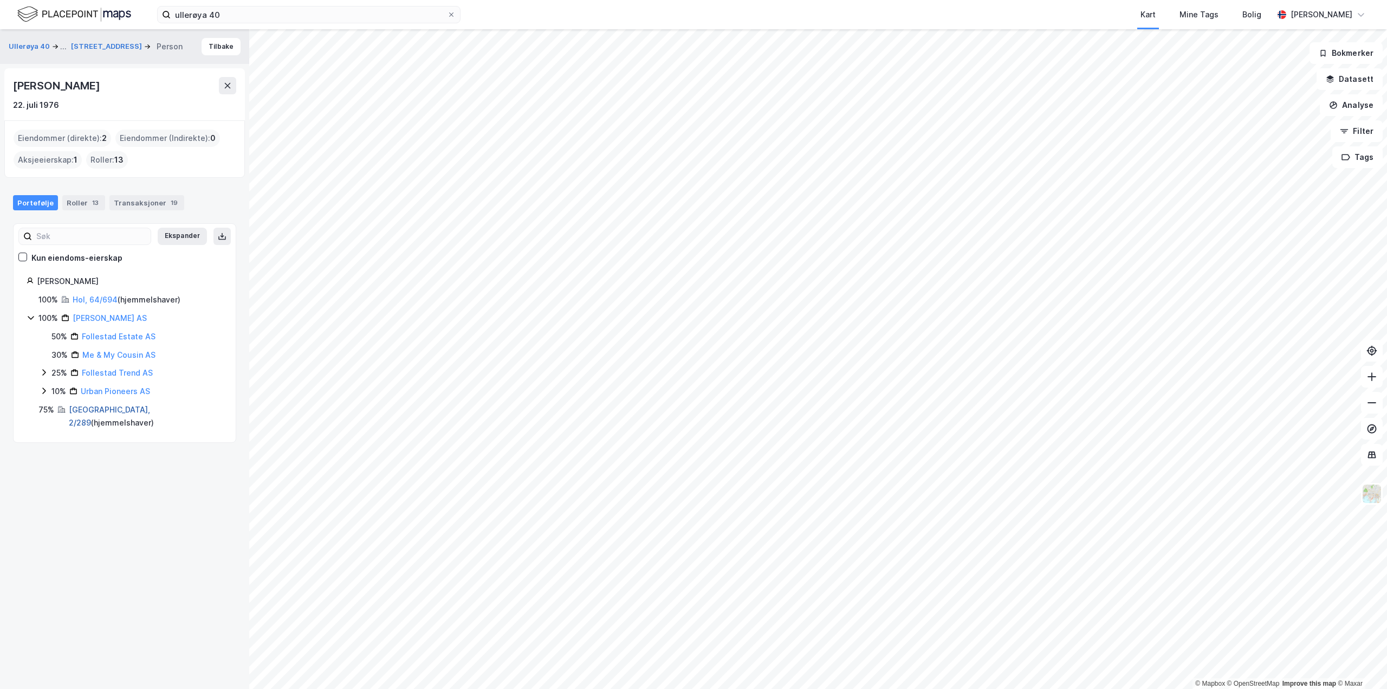
click at [92, 410] on link "[GEOGRAPHIC_DATA], 2/289" at bounding box center [109, 416] width 81 height 22
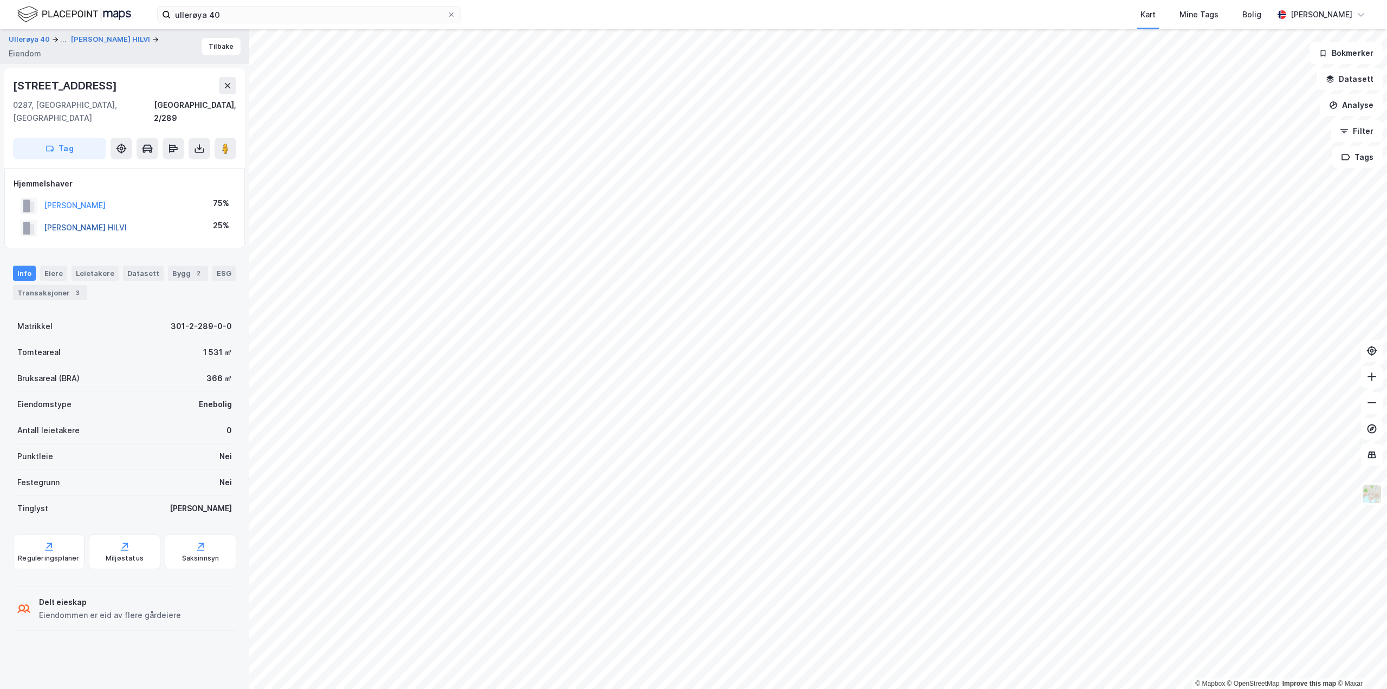
click at [0, 0] on button "[PERSON_NAME] HILVI" at bounding box center [0, 0] width 0 height 0
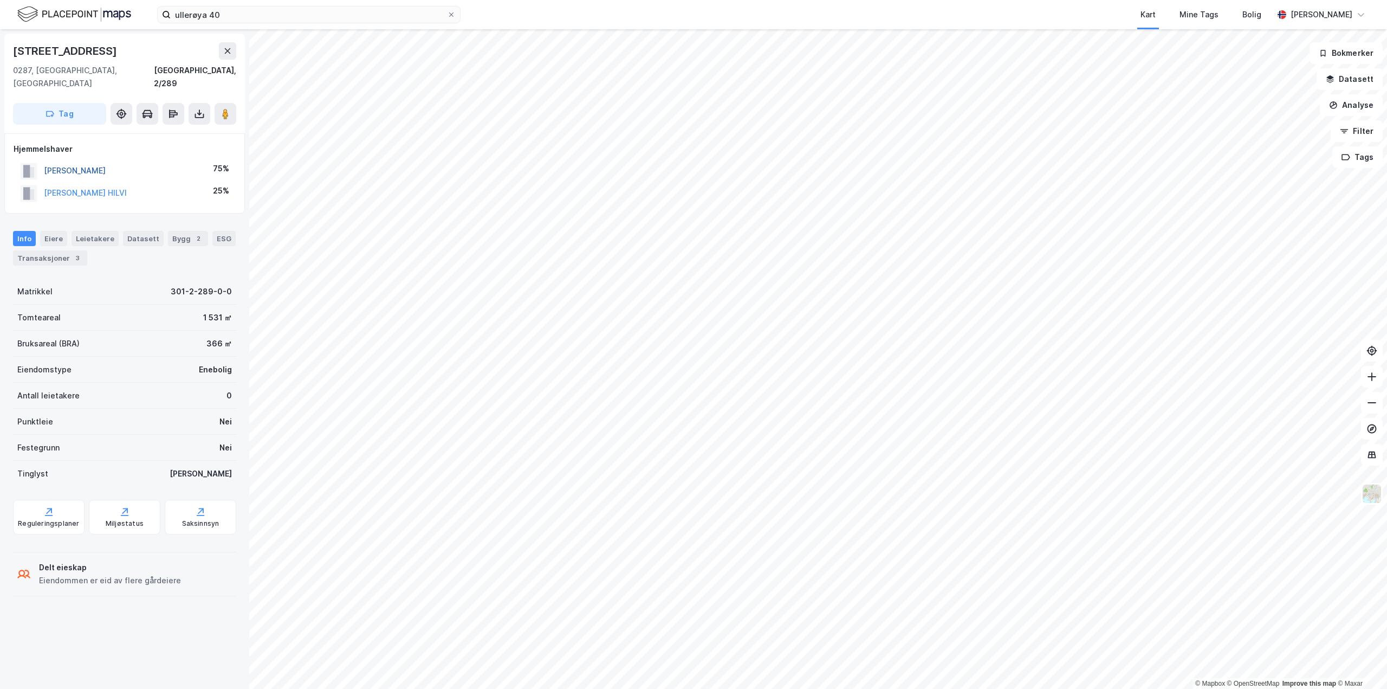
click at [0, 0] on button "[PERSON_NAME]" at bounding box center [0, 0] width 0 height 0
